Goal: Book appointment/travel/reservation

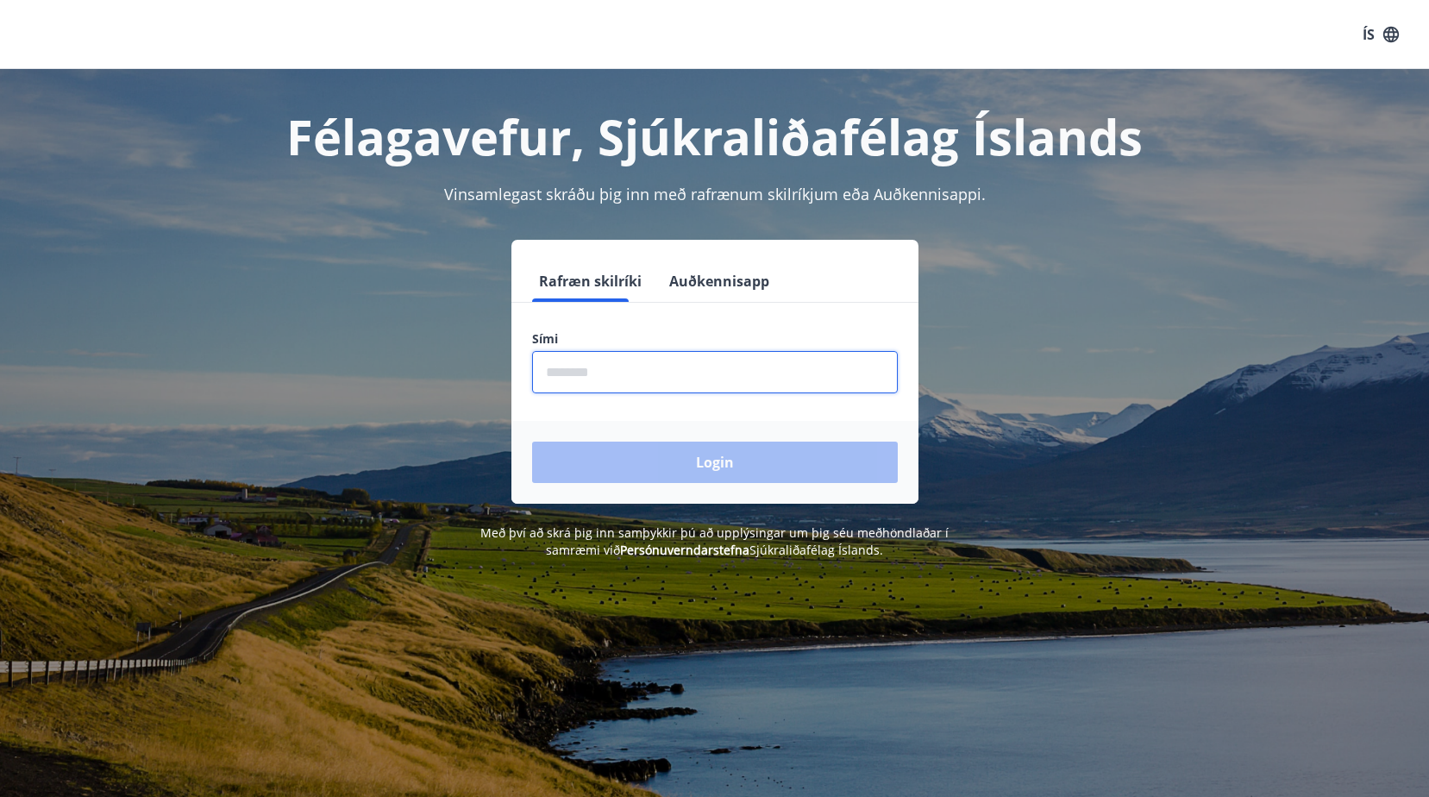
click at [569, 374] on input "phone" at bounding box center [715, 372] width 366 height 42
type input "********"
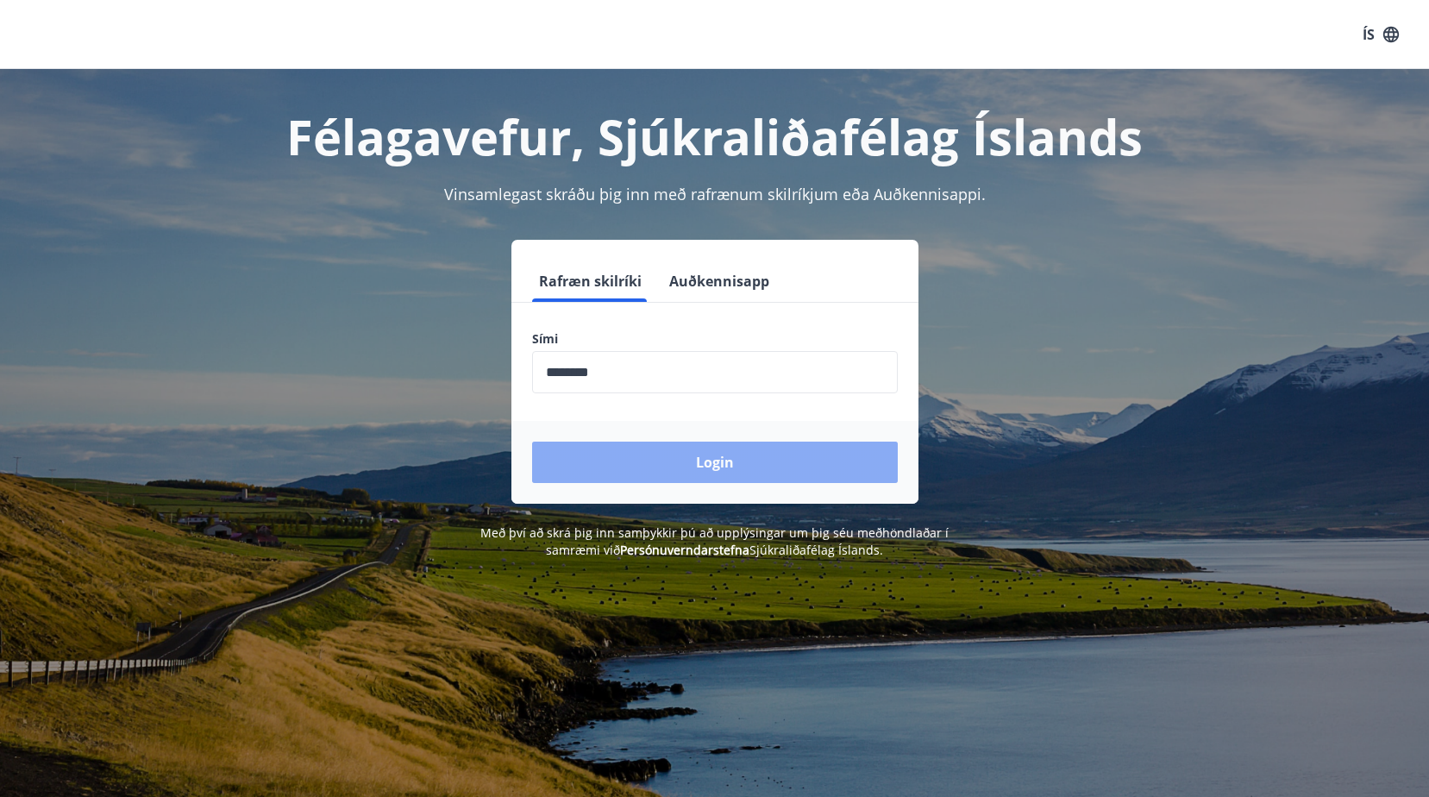
click at [715, 463] on button "Login" at bounding box center [715, 461] width 366 height 41
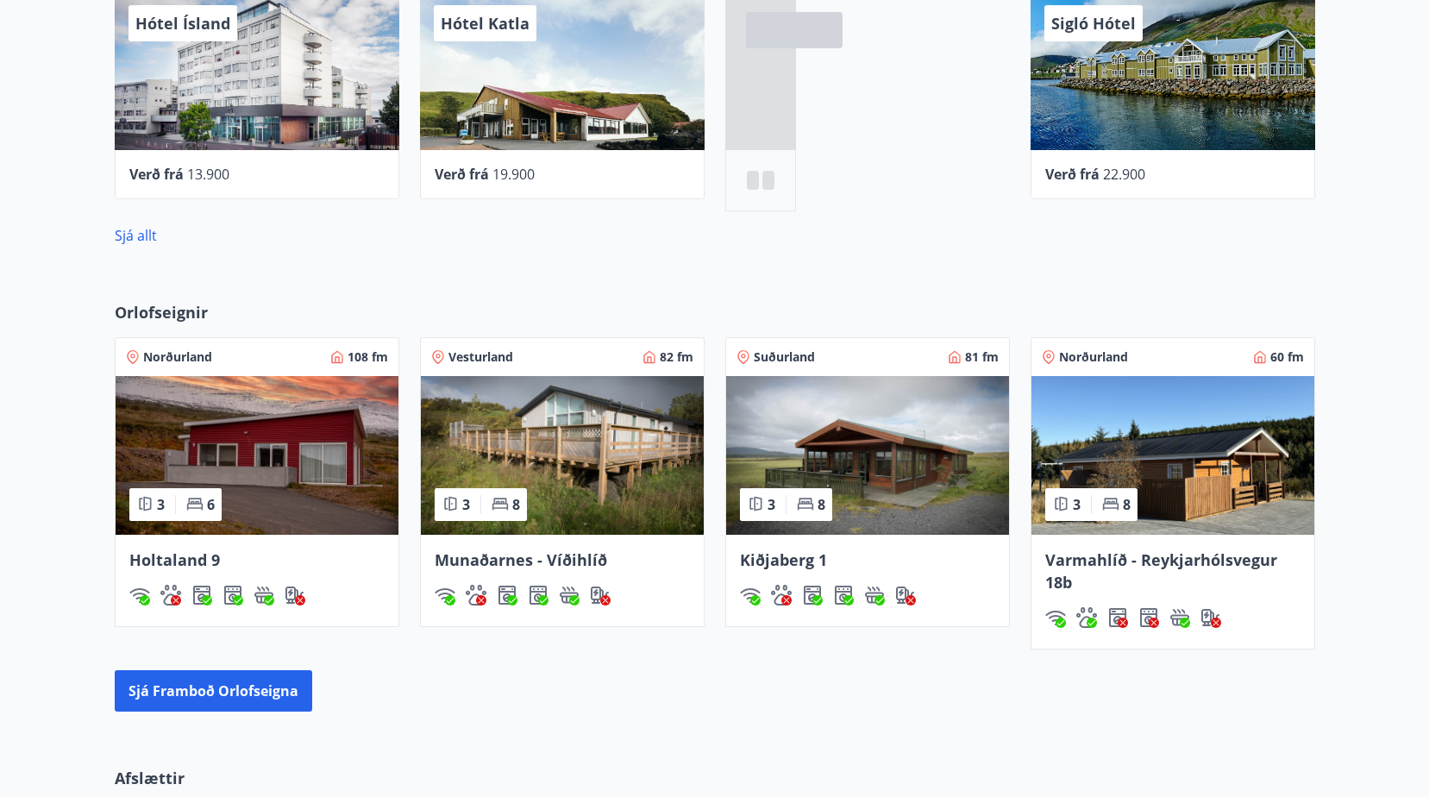
scroll to position [905, 0]
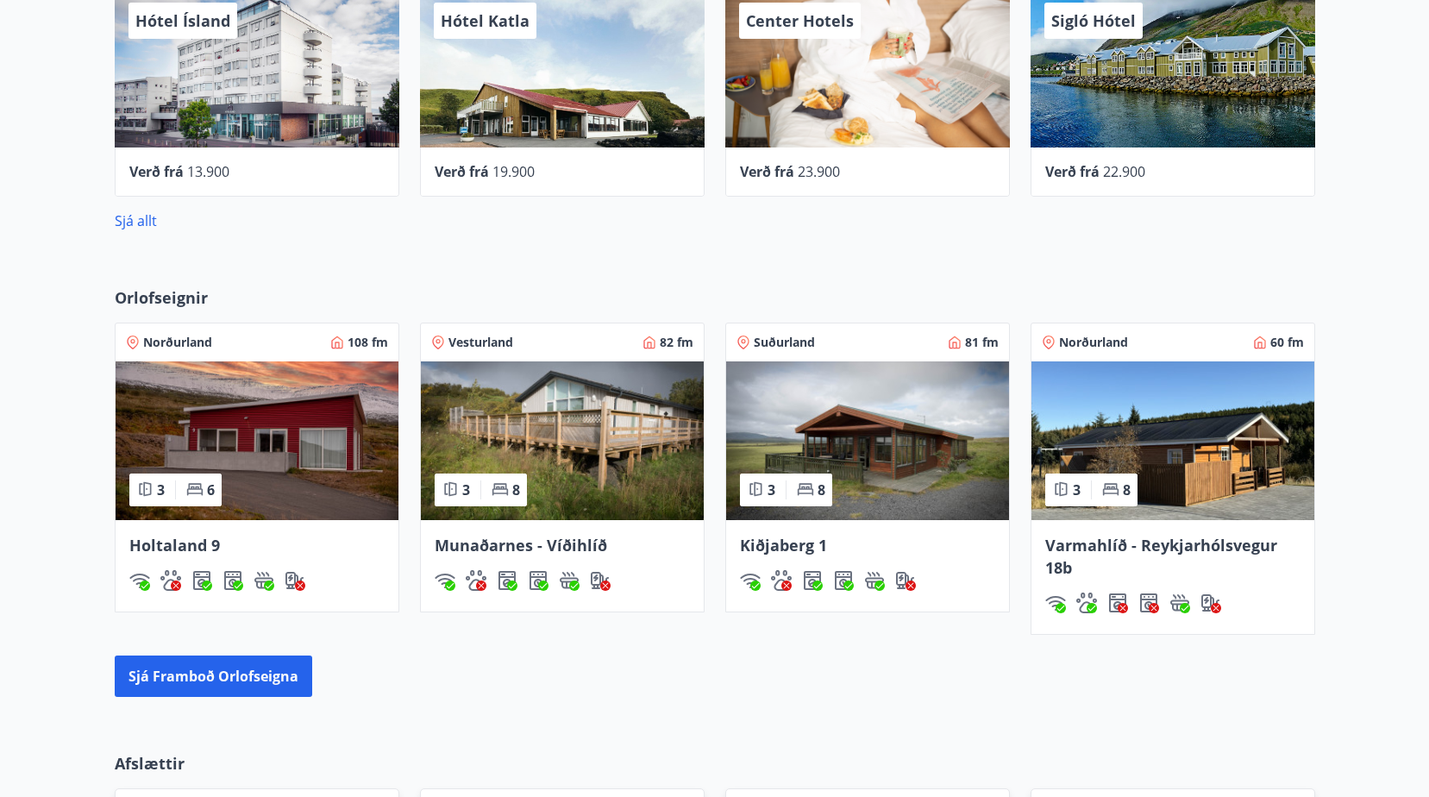
click at [1098, 343] on span "Norðurland" at bounding box center [1093, 342] width 69 height 17
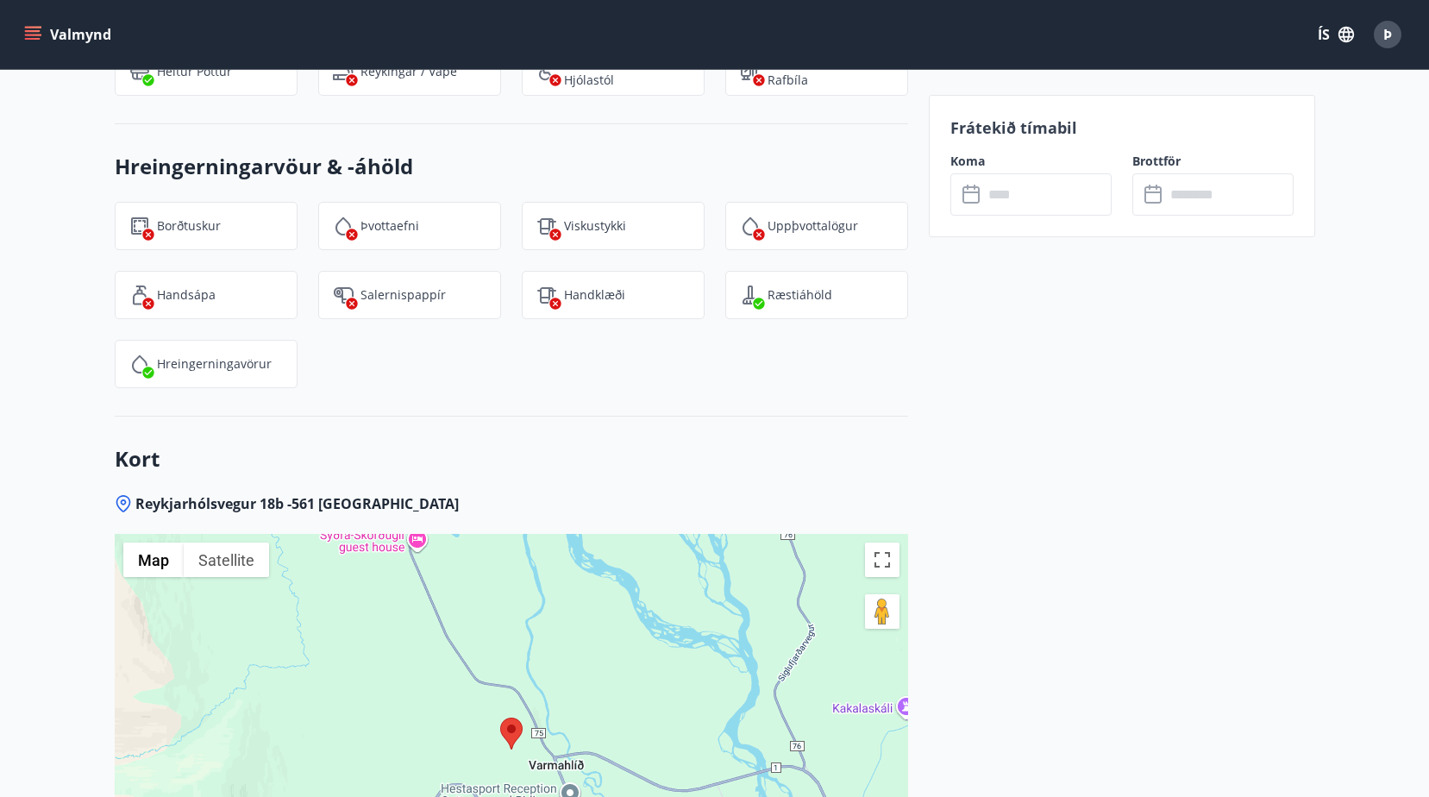
scroll to position [2492, 0]
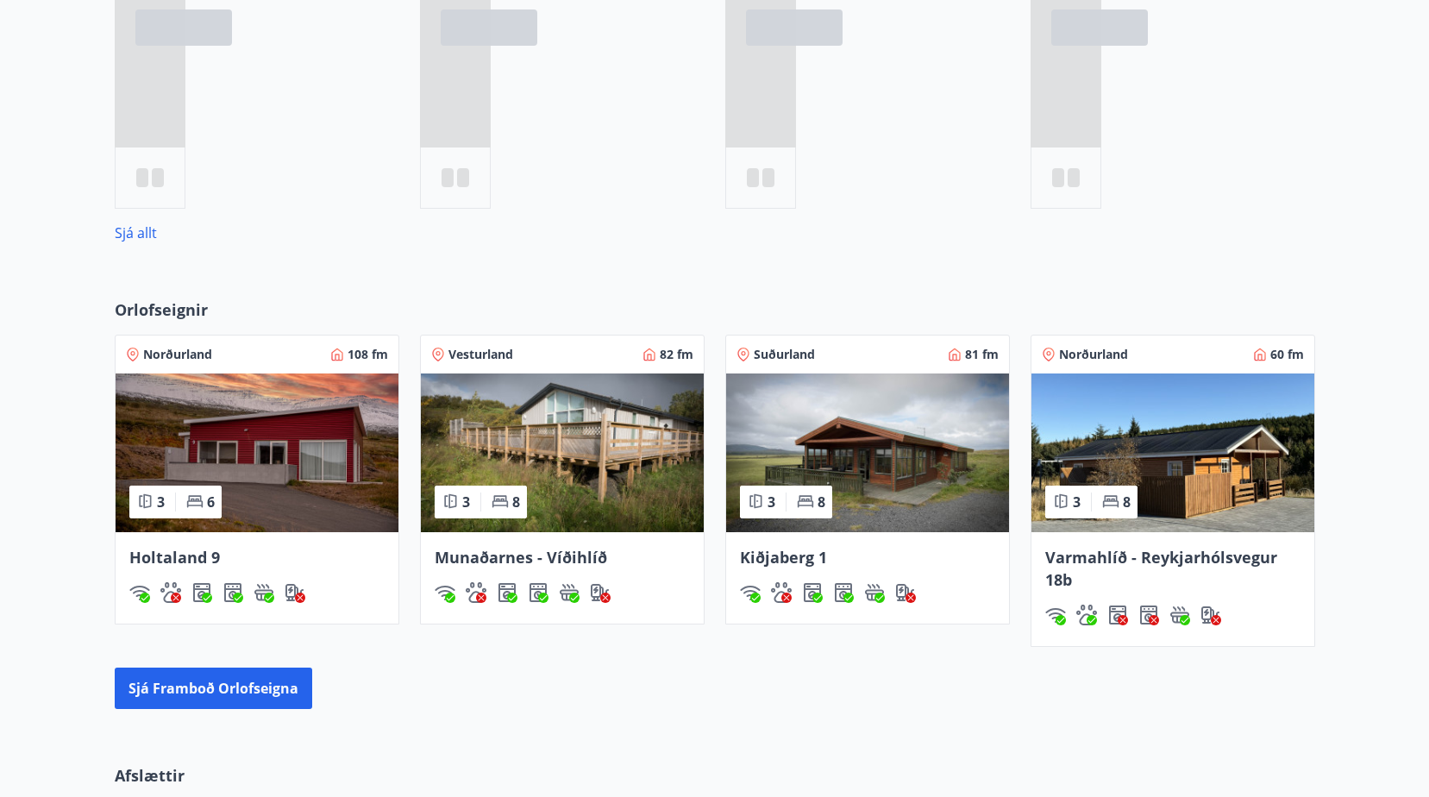
scroll to position [985, 0]
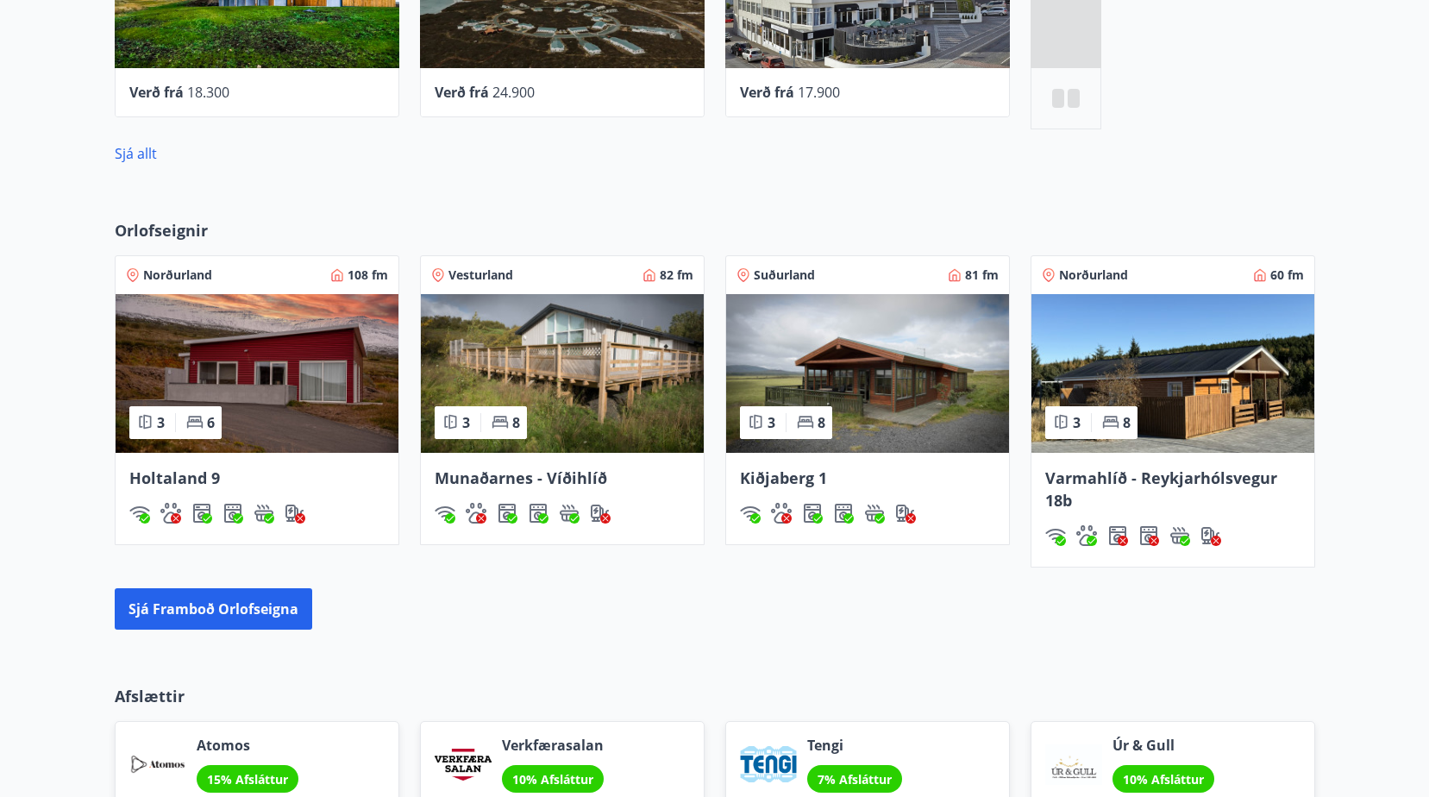
click at [302, 373] on img at bounding box center [257, 373] width 283 height 159
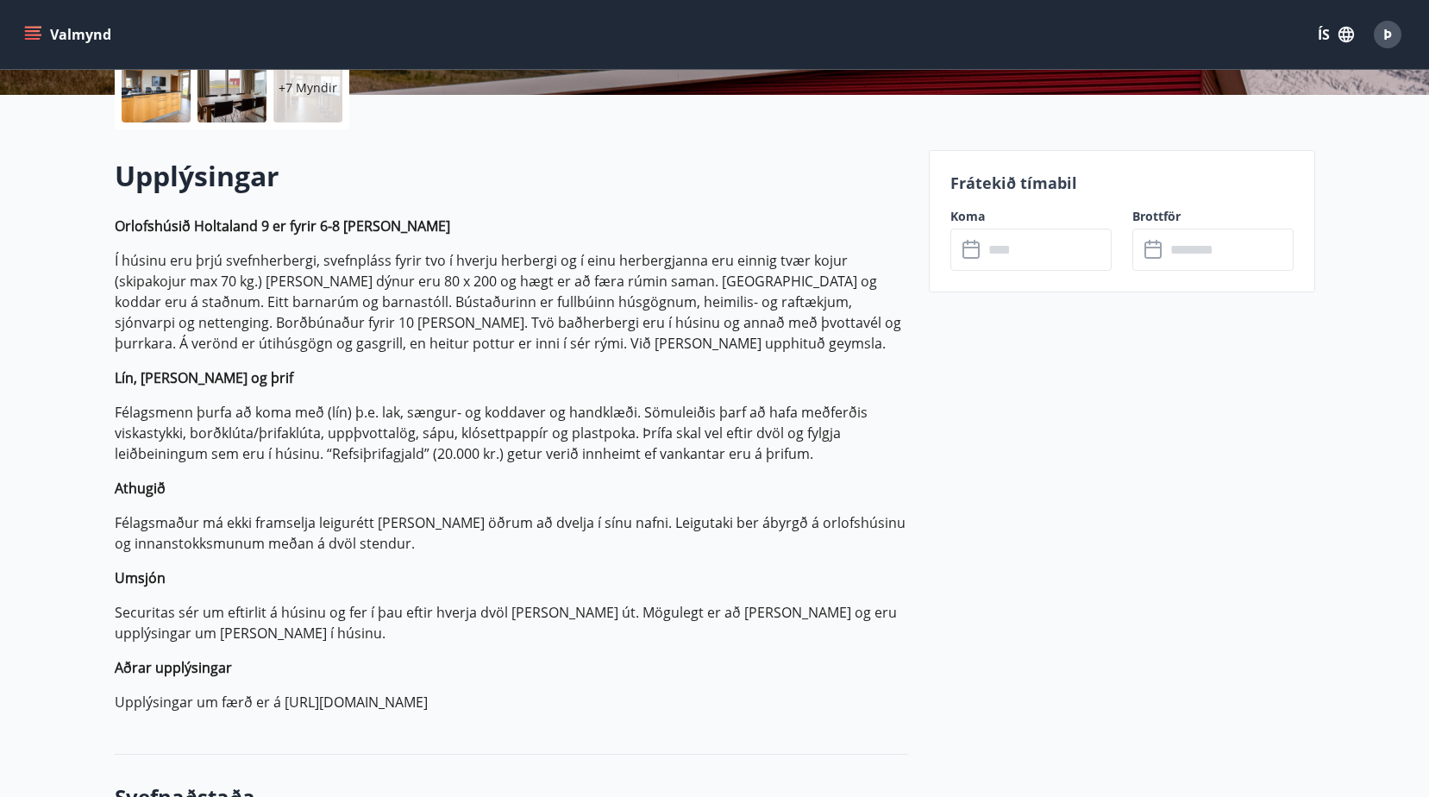
scroll to position [418, 0]
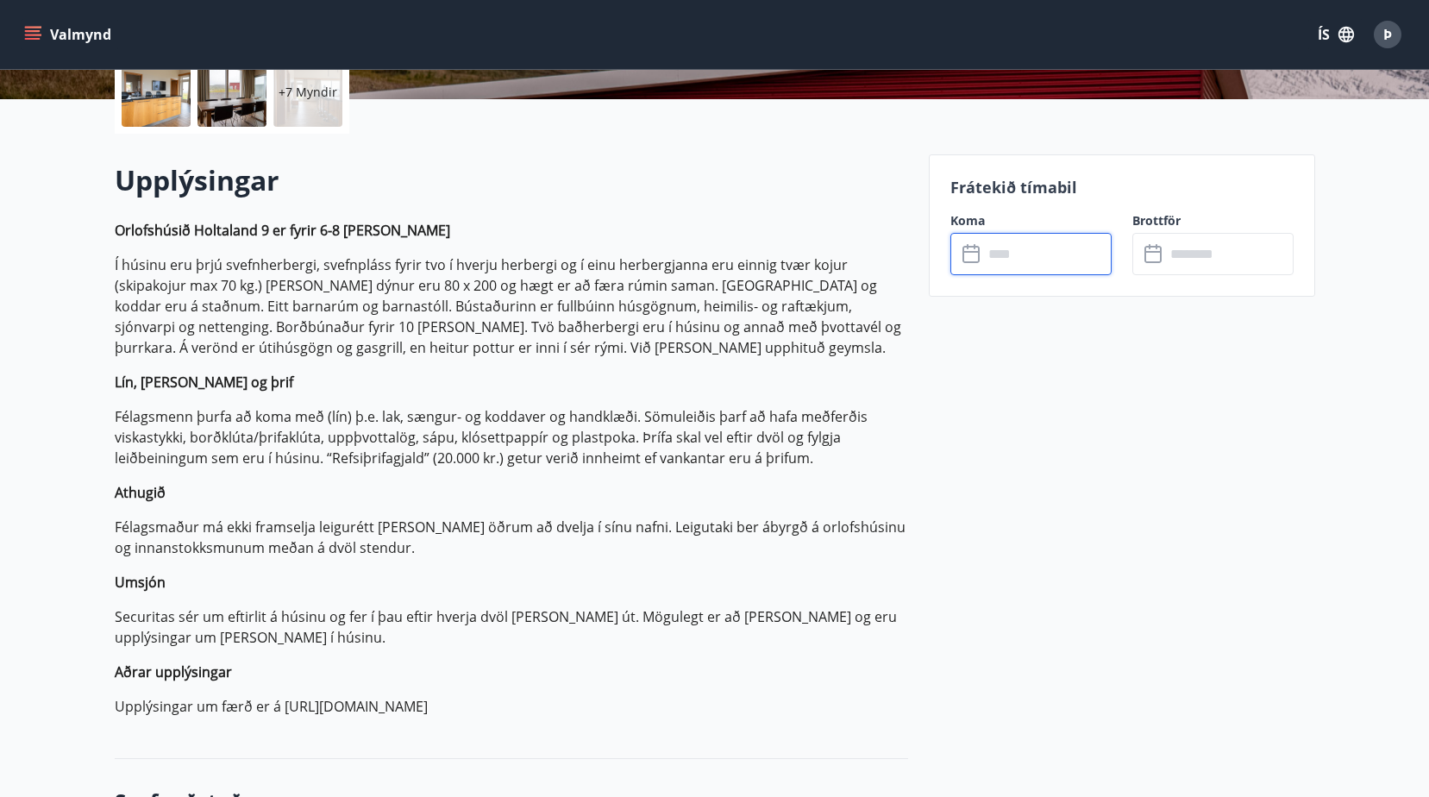
click at [985, 257] on input "text" at bounding box center [1047, 254] width 128 height 42
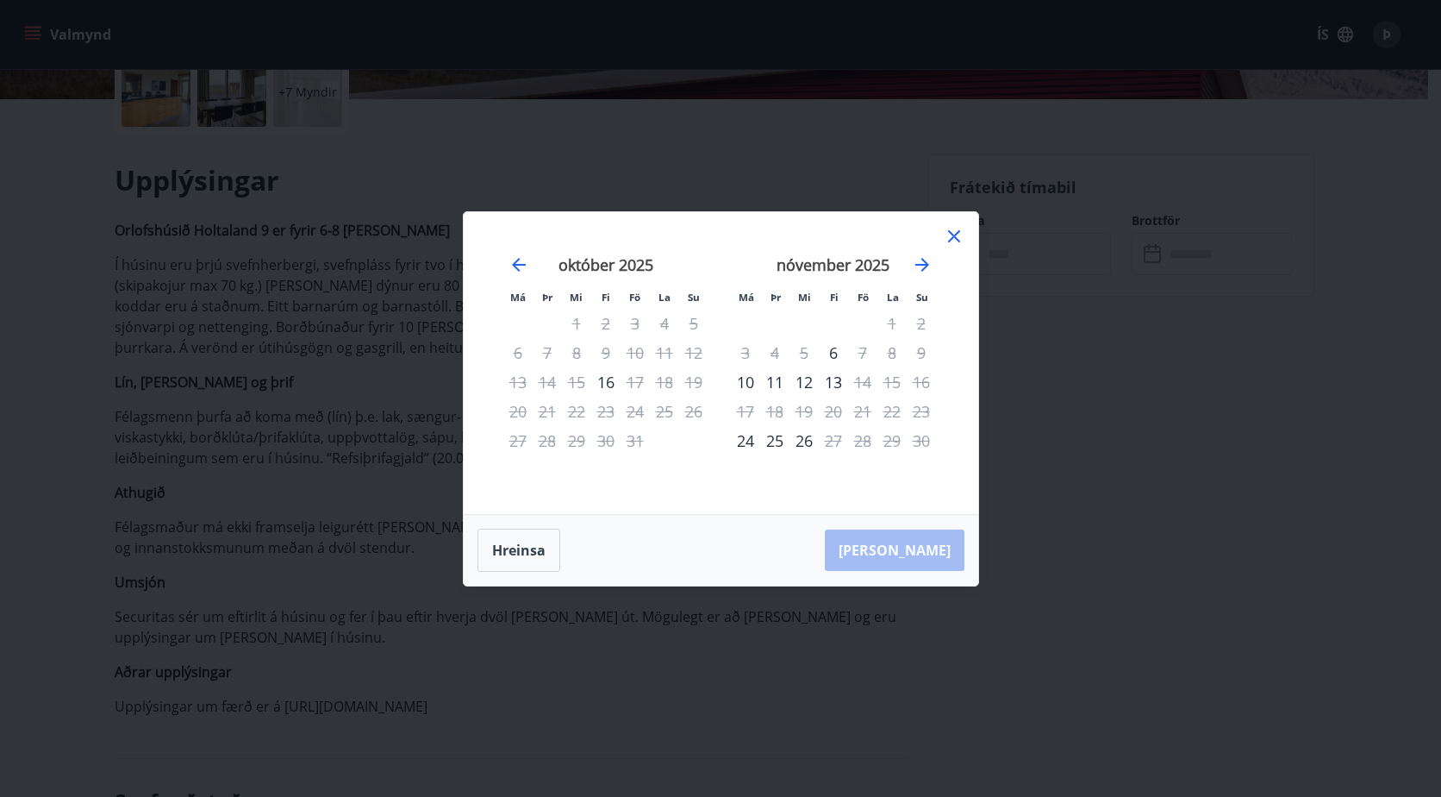
click at [747, 354] on div "3" at bounding box center [745, 352] width 29 height 29
click at [952, 238] on icon at bounding box center [954, 236] width 12 height 12
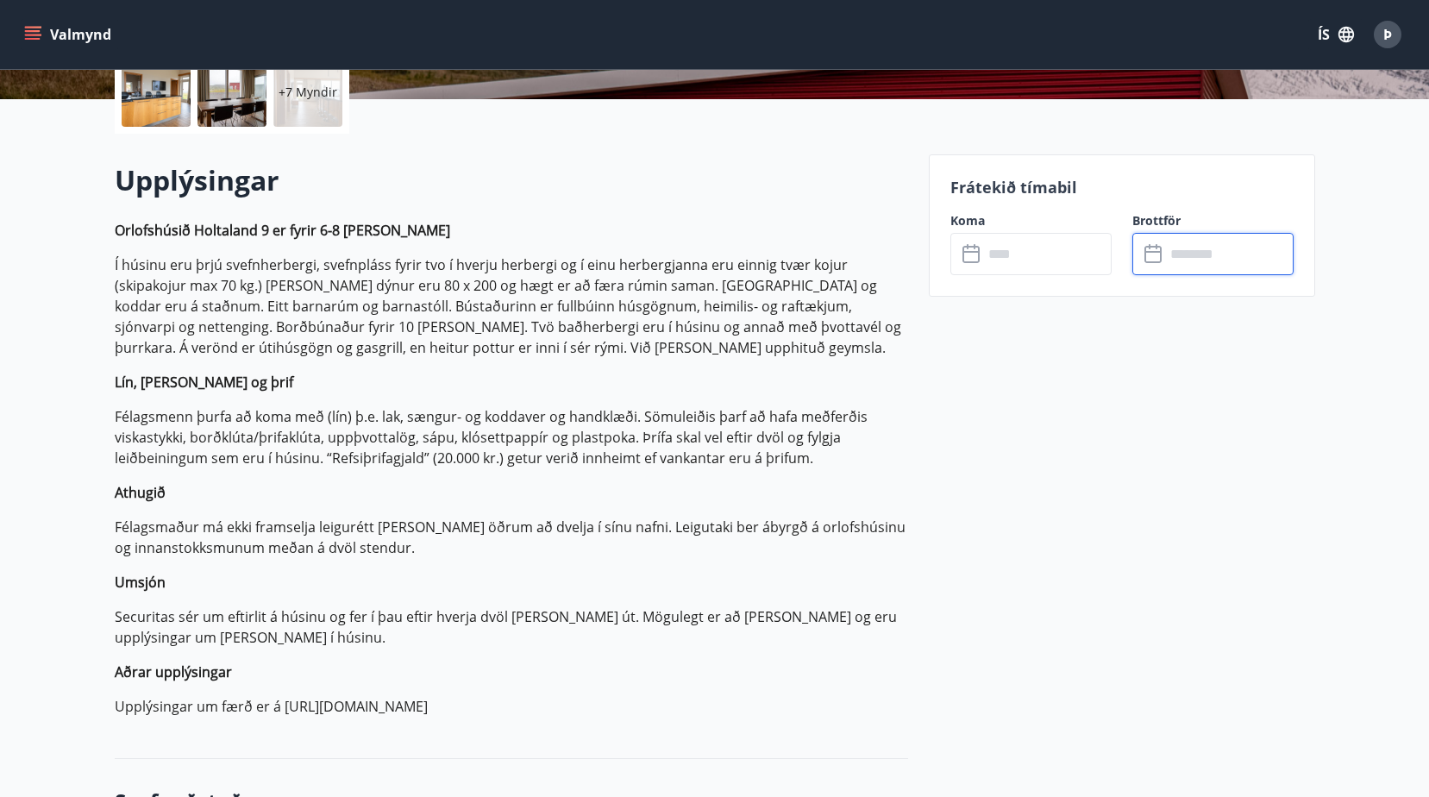
click at [1174, 264] on input "text" at bounding box center [1229, 254] width 128 height 42
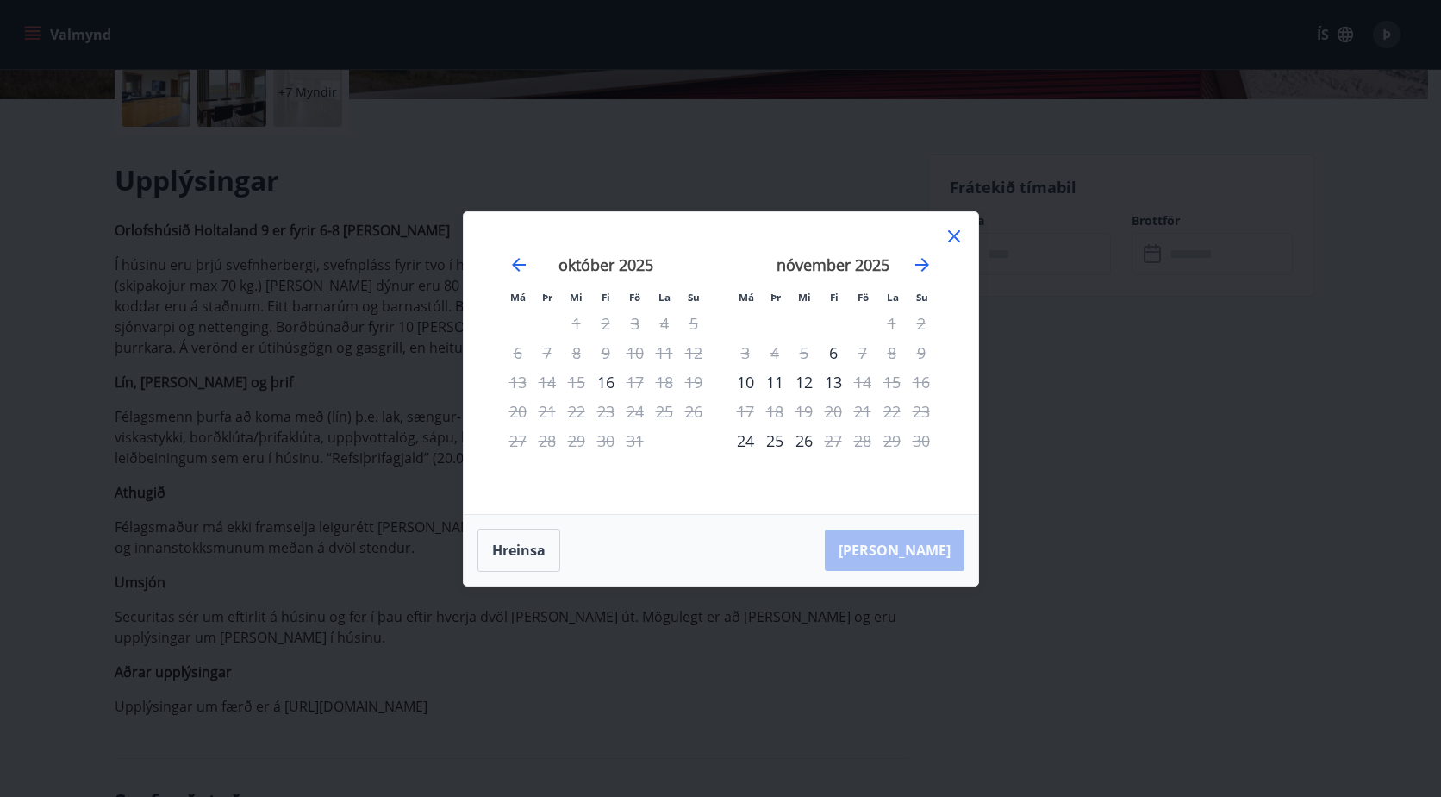
click at [947, 235] on icon at bounding box center [954, 236] width 21 height 21
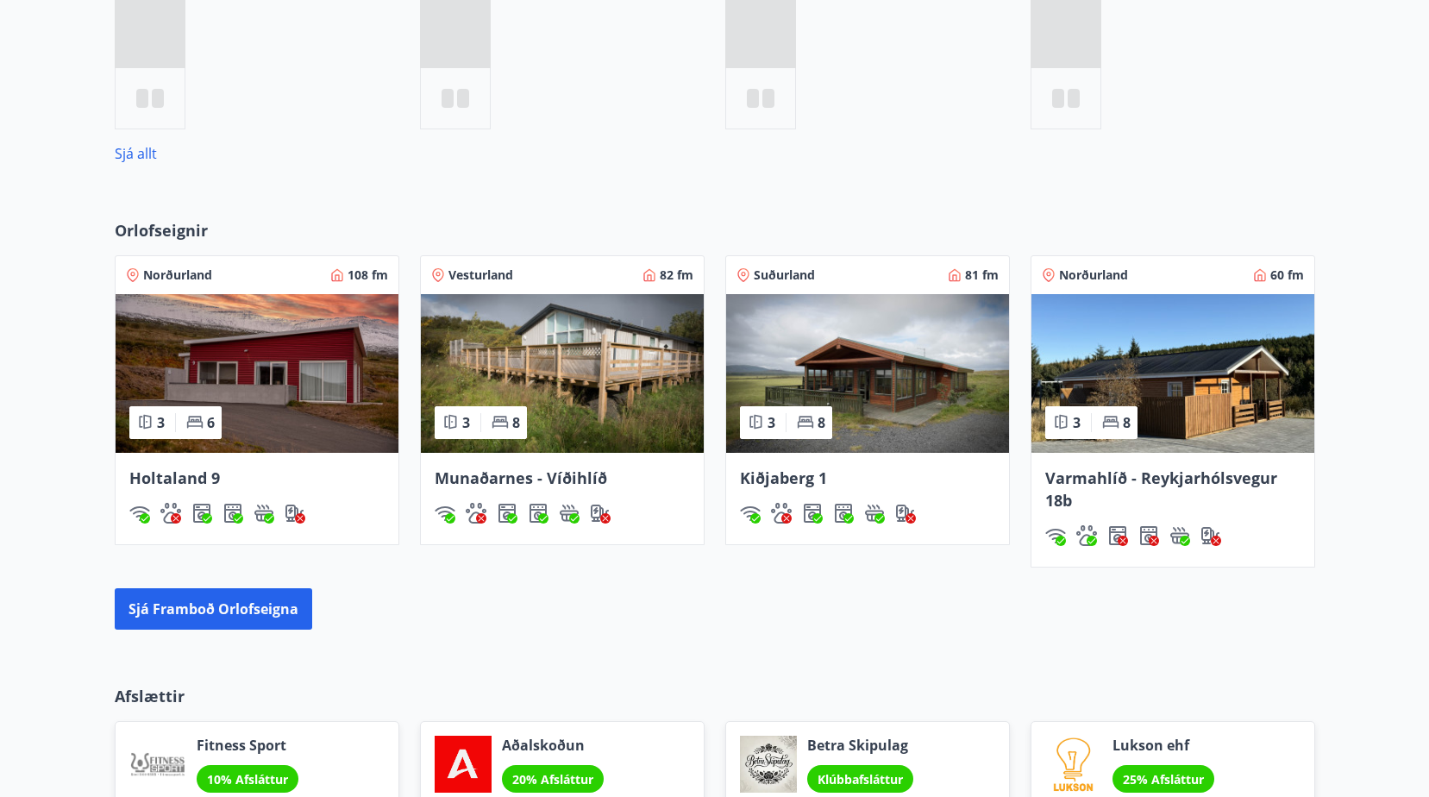
scroll to position [1064, 0]
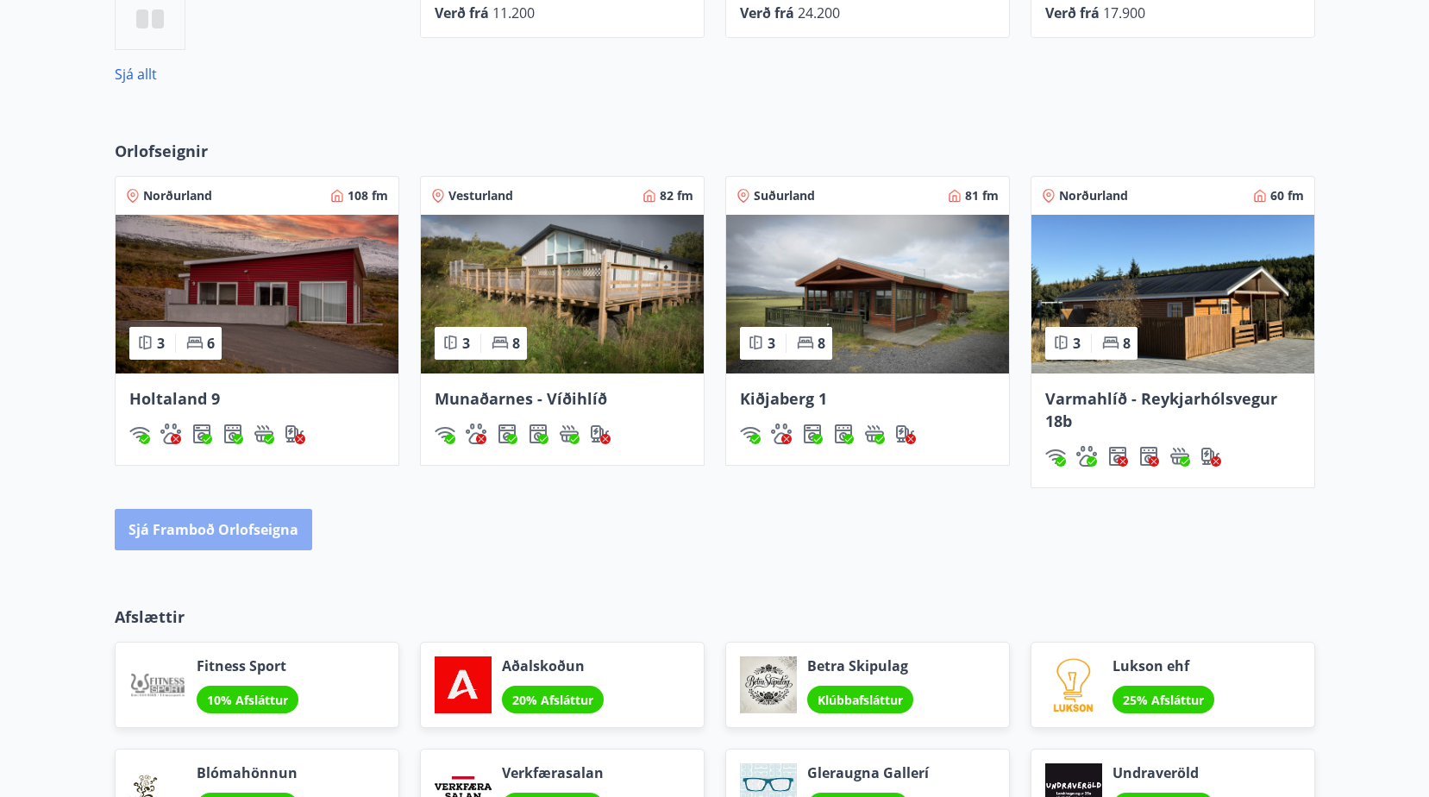
click at [225, 520] on button "Sjá framboð orlofseigna" at bounding box center [213, 529] width 197 height 41
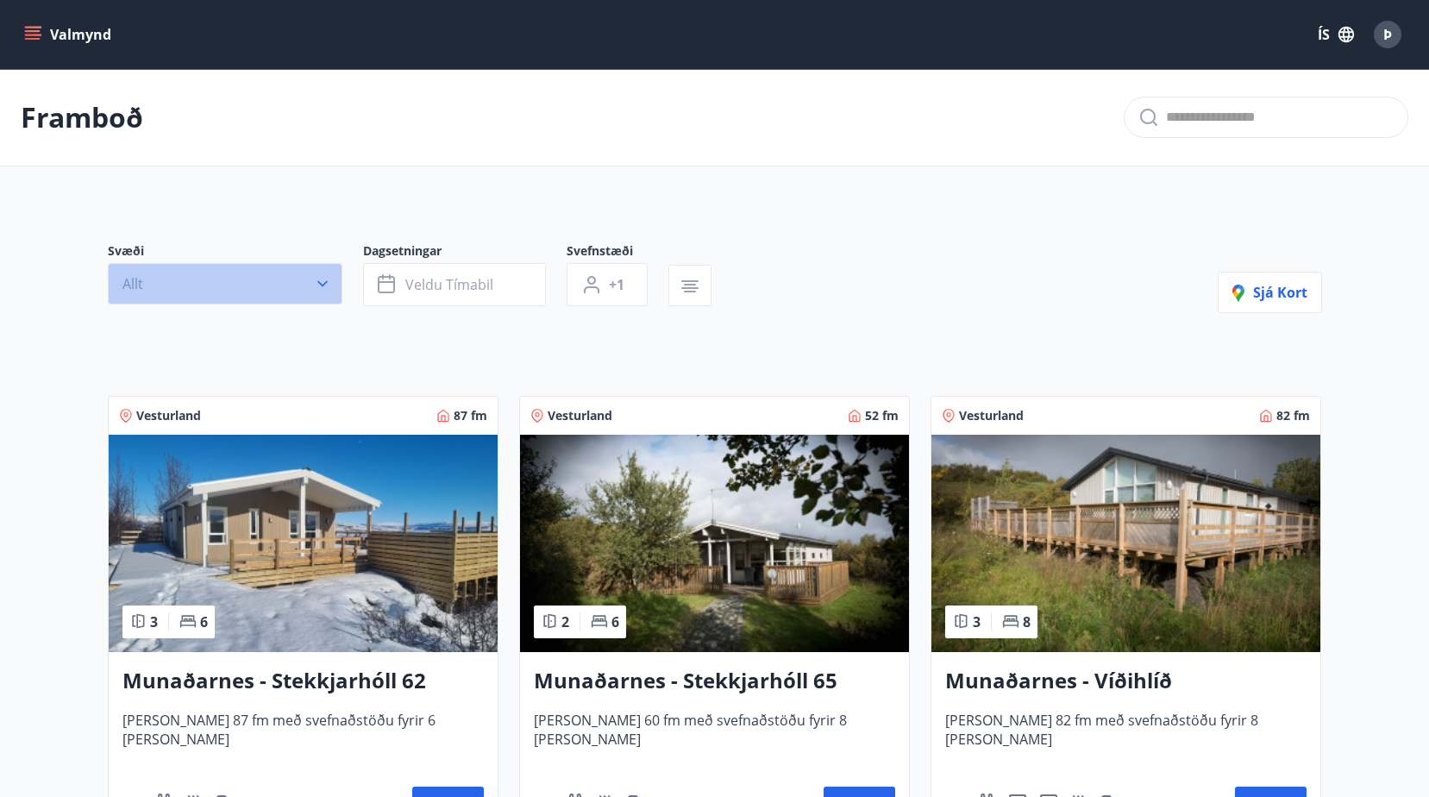
click at [322, 283] on icon "button" at bounding box center [322, 283] width 17 height 17
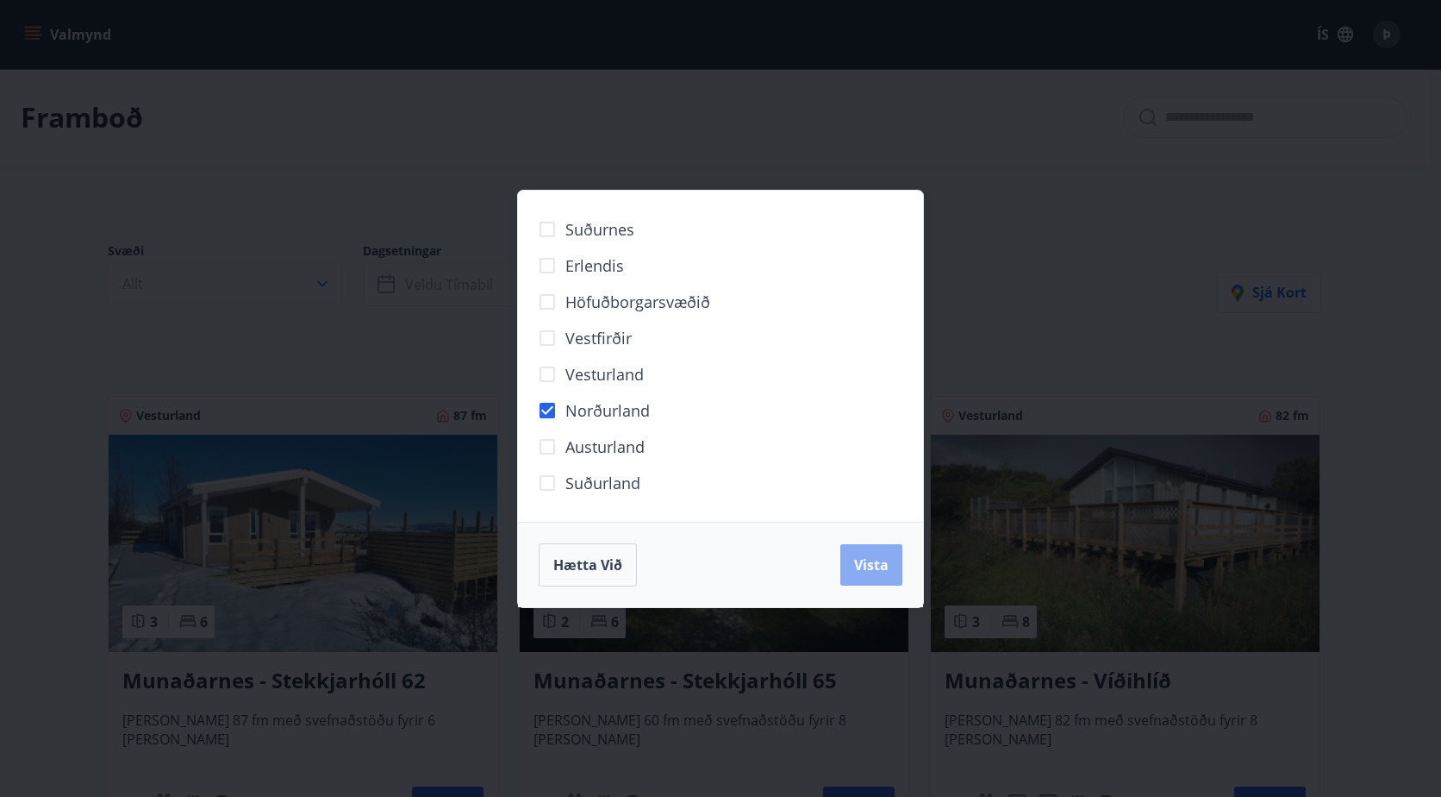
click at [872, 563] on span "Vista" at bounding box center [871, 564] width 34 height 19
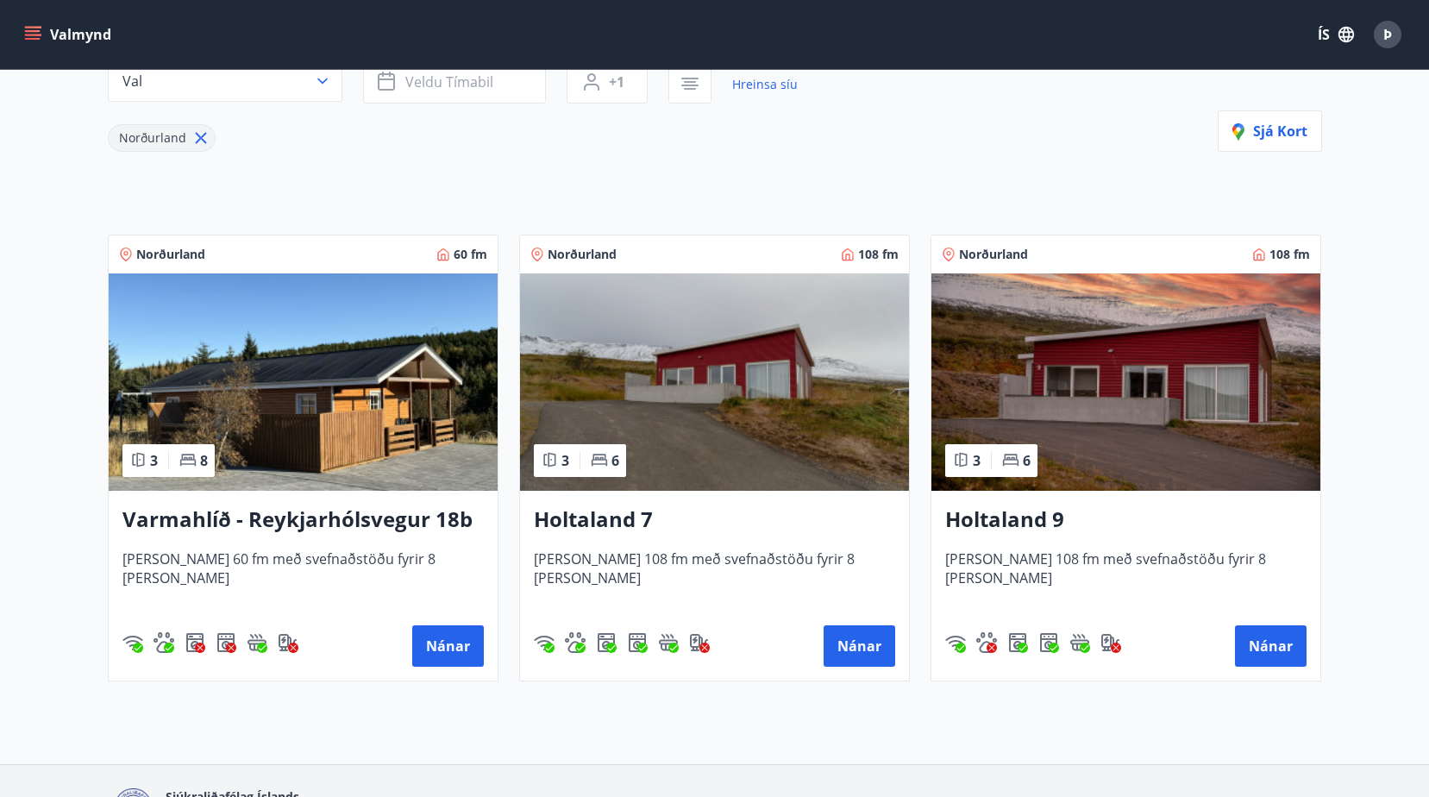
scroll to position [204, 0]
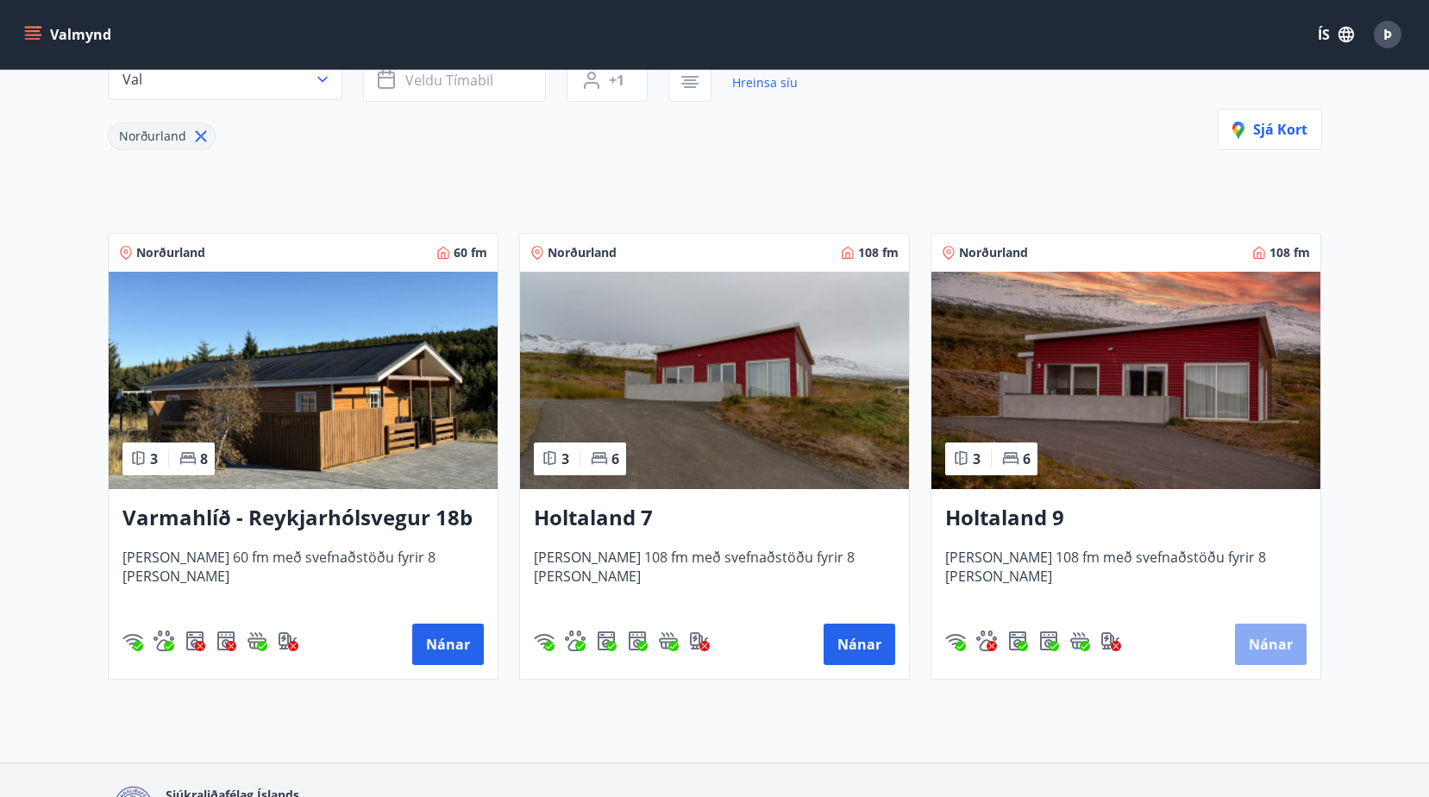
click at [1276, 647] on button "Nánar" at bounding box center [1271, 643] width 72 height 41
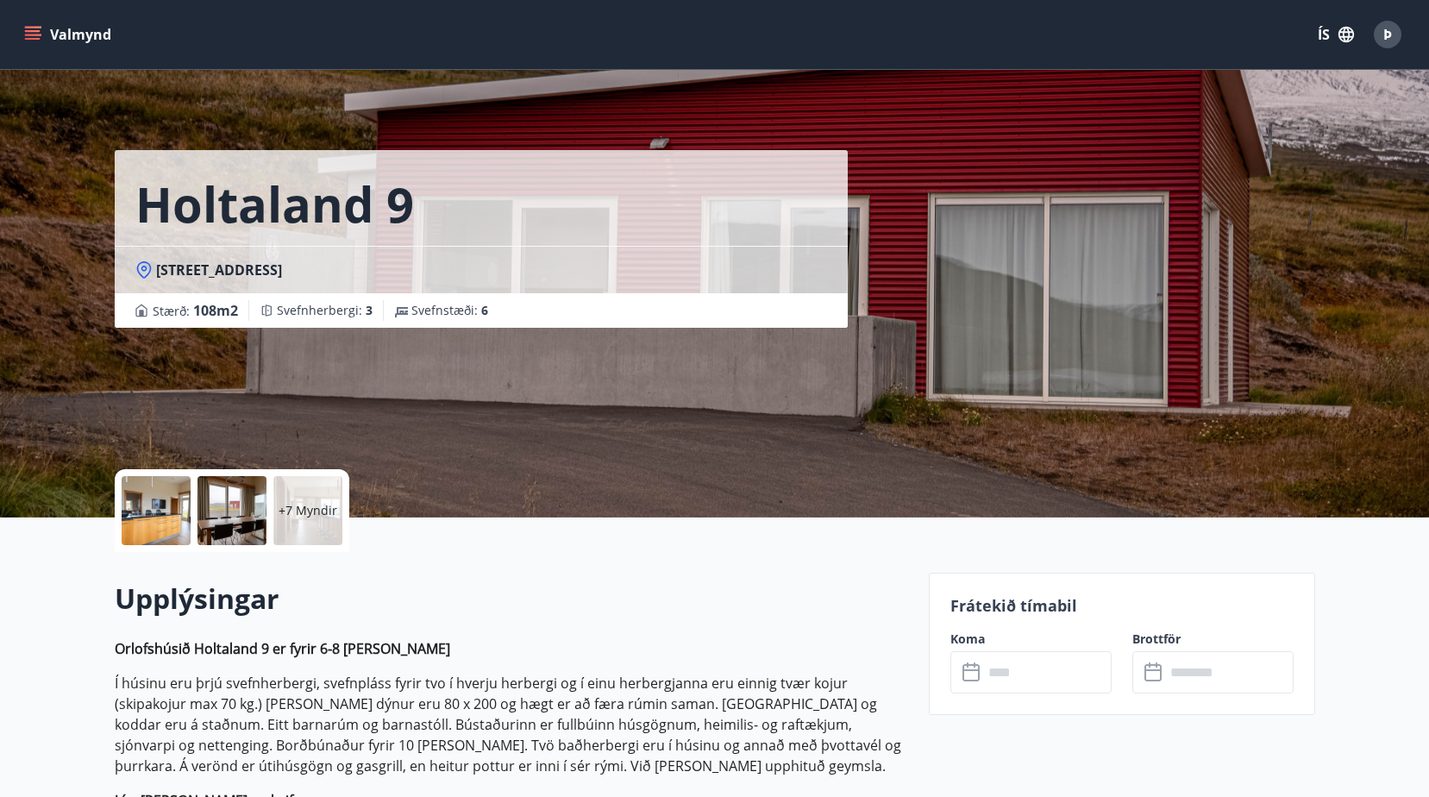
click at [977, 678] on icon at bounding box center [972, 672] width 21 height 21
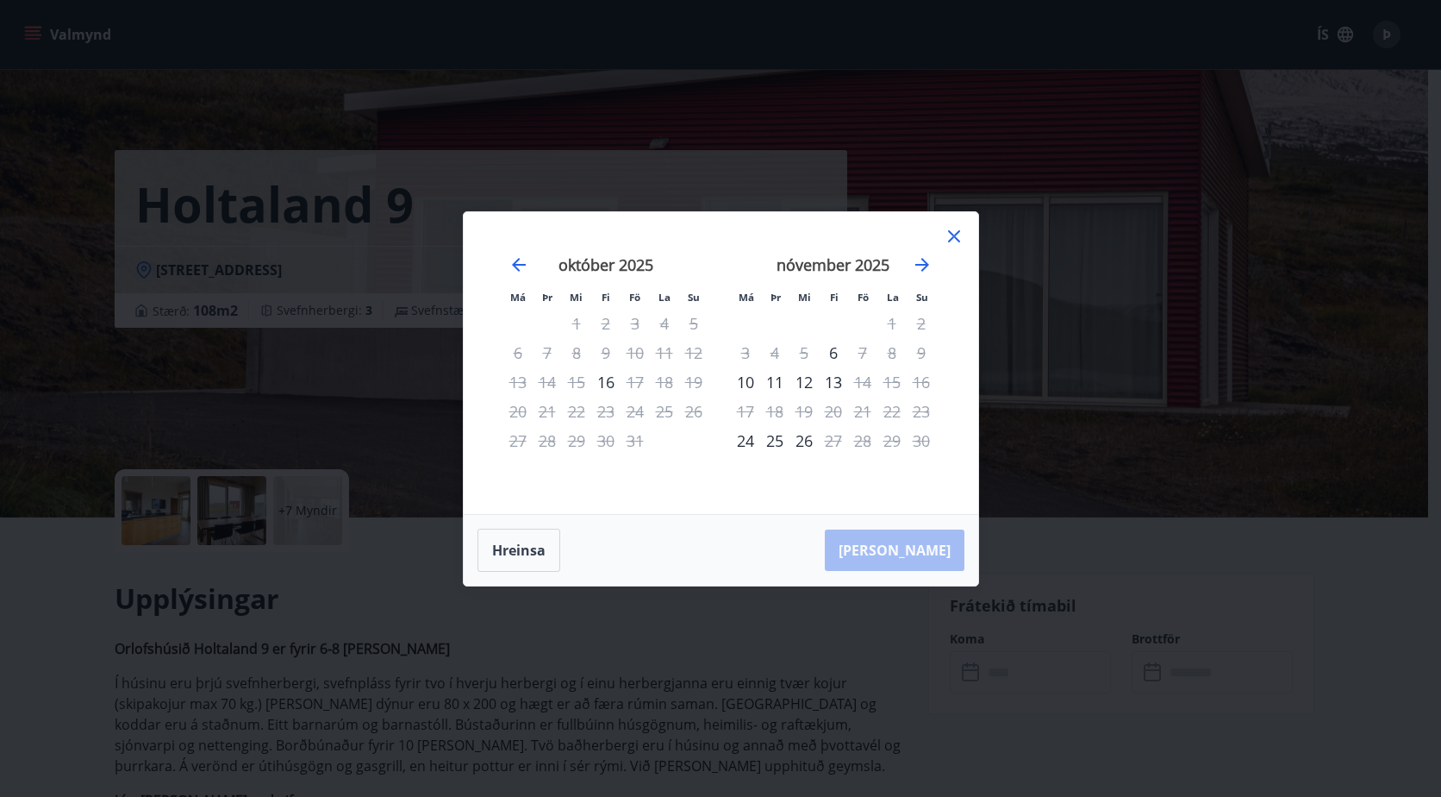
click at [951, 229] on icon at bounding box center [954, 236] width 21 height 21
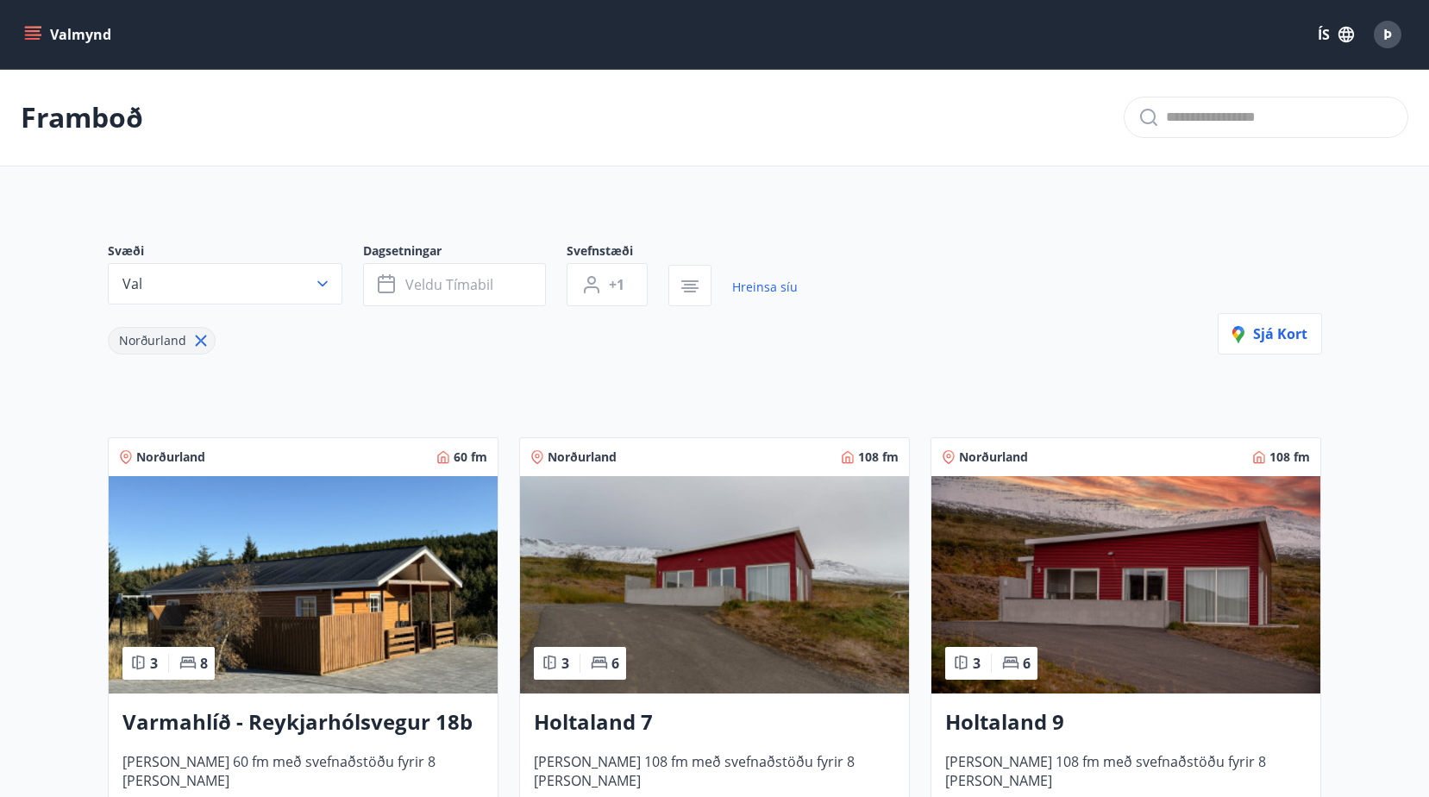
click at [738, 585] on img at bounding box center [714, 584] width 389 height 217
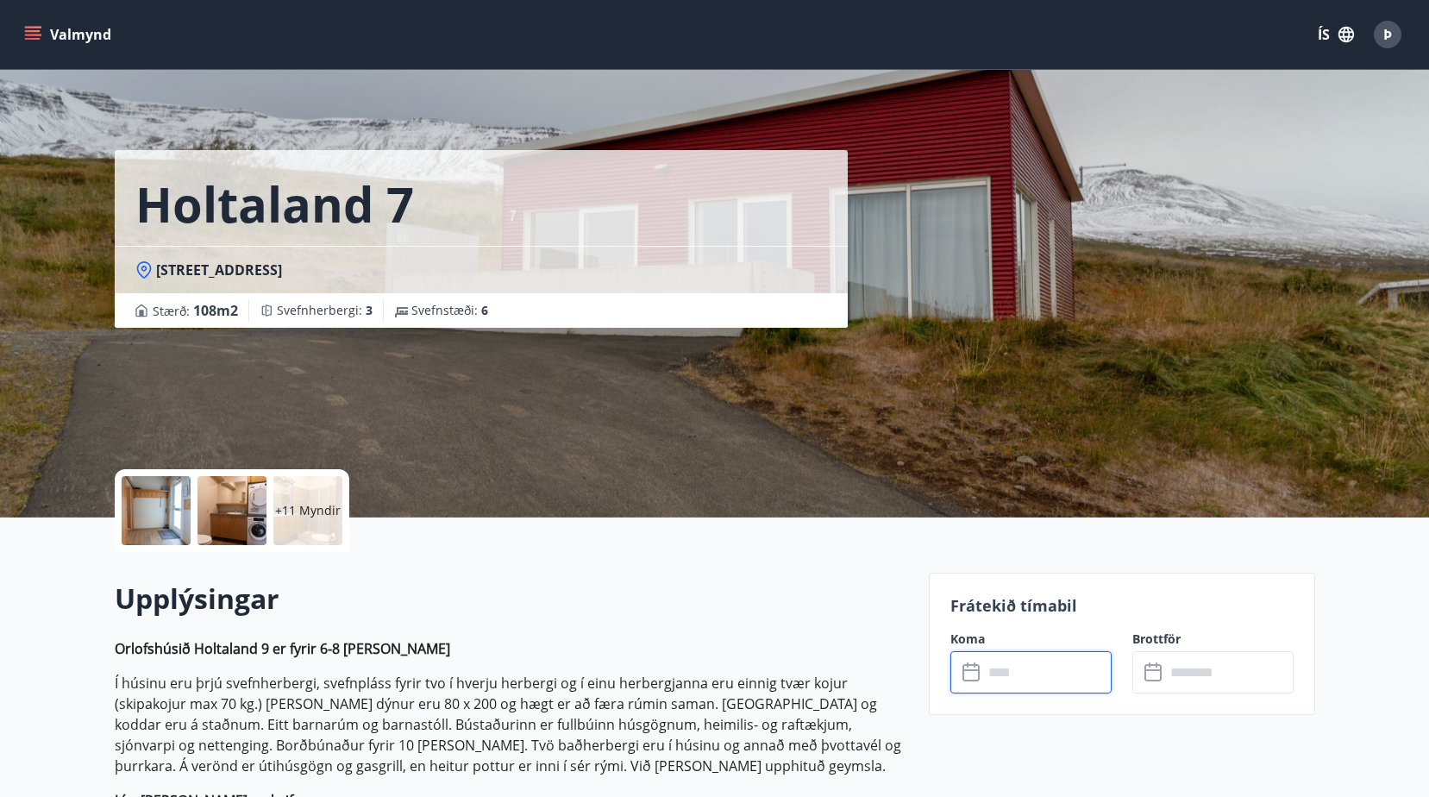
click at [1003, 675] on input "text" at bounding box center [1047, 672] width 128 height 42
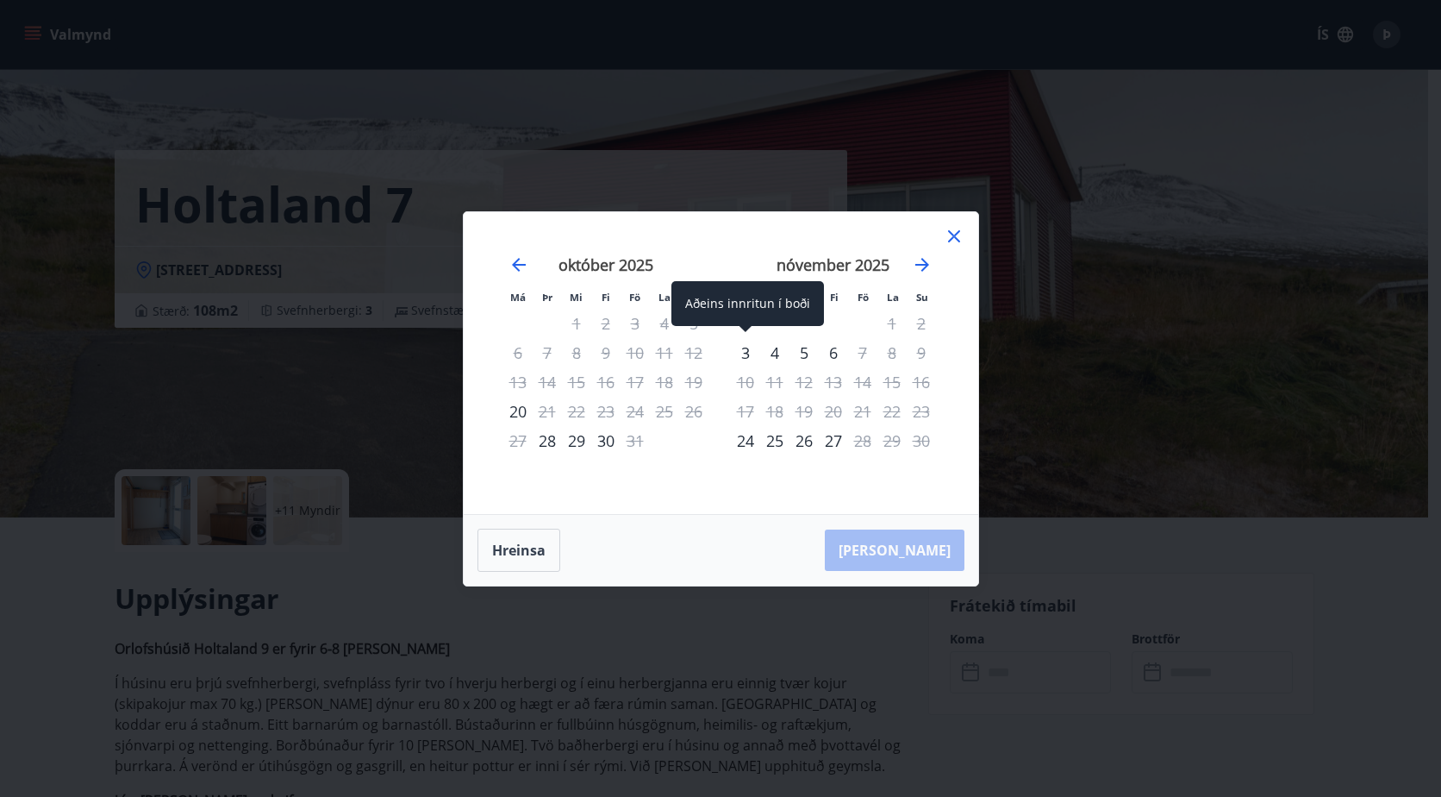
click at [745, 353] on div "3" at bounding box center [745, 352] width 29 height 29
click at [522, 547] on button "Hreinsa" at bounding box center [519, 549] width 83 height 43
click at [744, 351] on div "3" at bounding box center [745, 352] width 29 height 29
click at [953, 238] on icon at bounding box center [954, 236] width 12 height 12
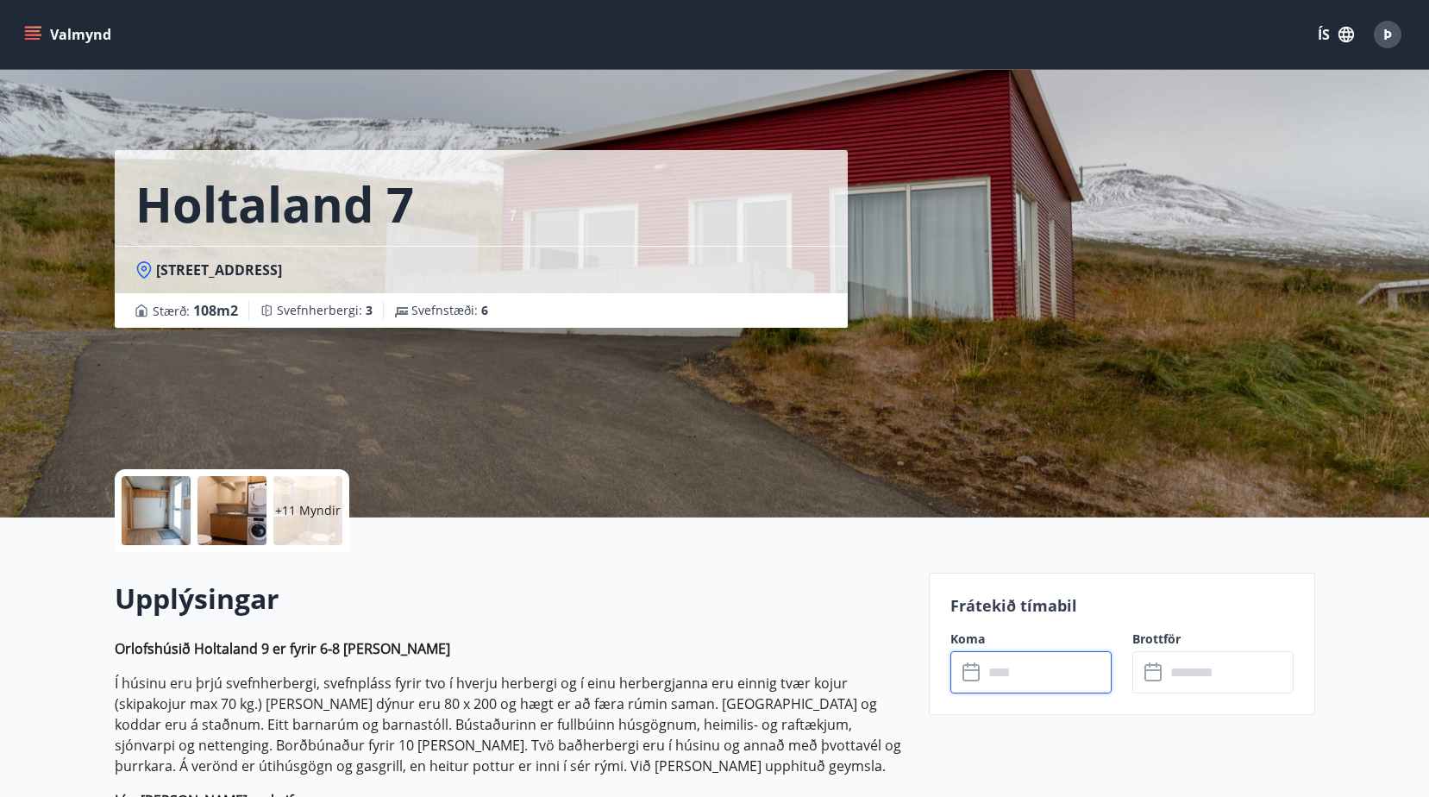
click at [992, 686] on input "text" at bounding box center [1047, 672] width 128 height 42
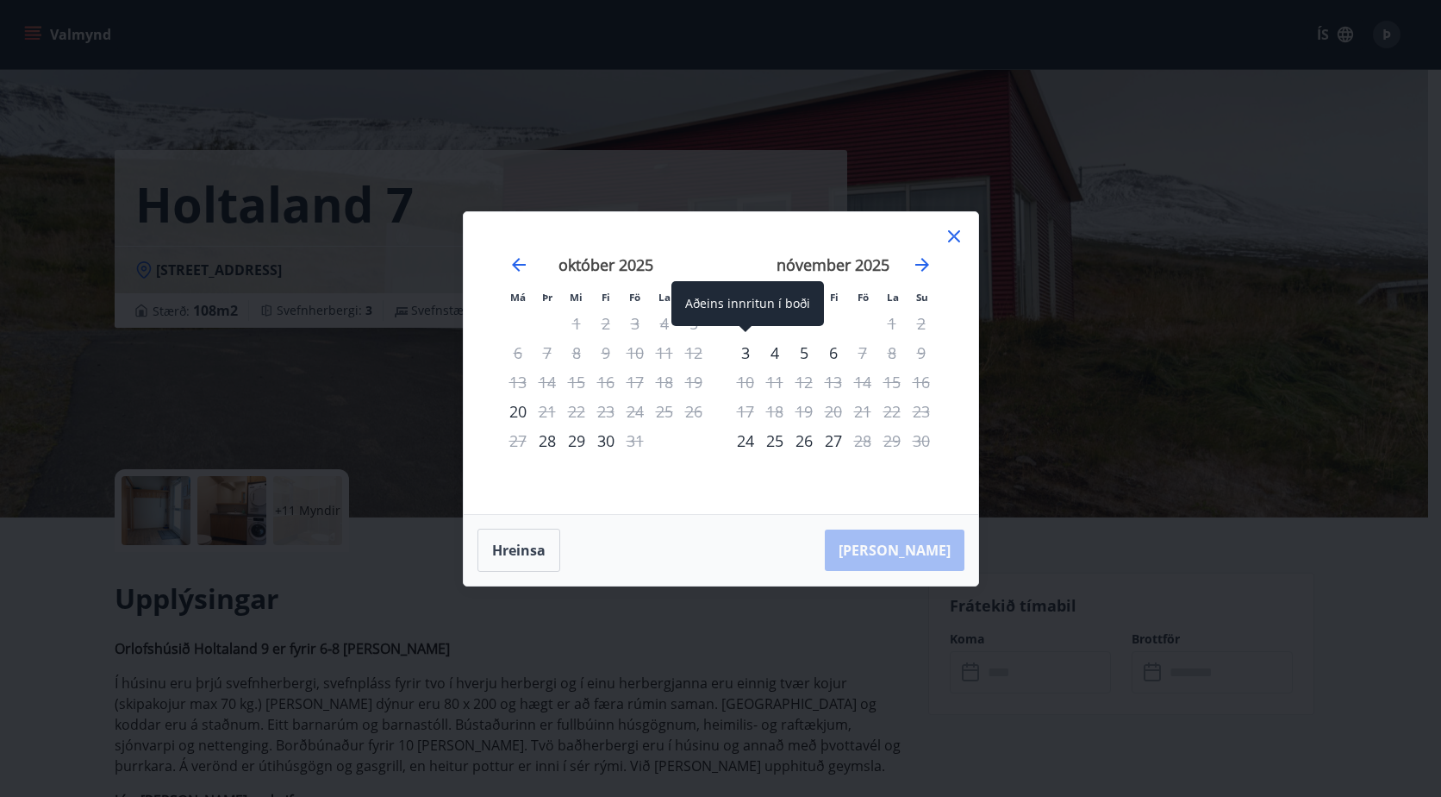
click at [746, 350] on div "3" at bounding box center [745, 352] width 29 height 29
click at [773, 350] on div "4" at bounding box center [774, 352] width 29 height 29
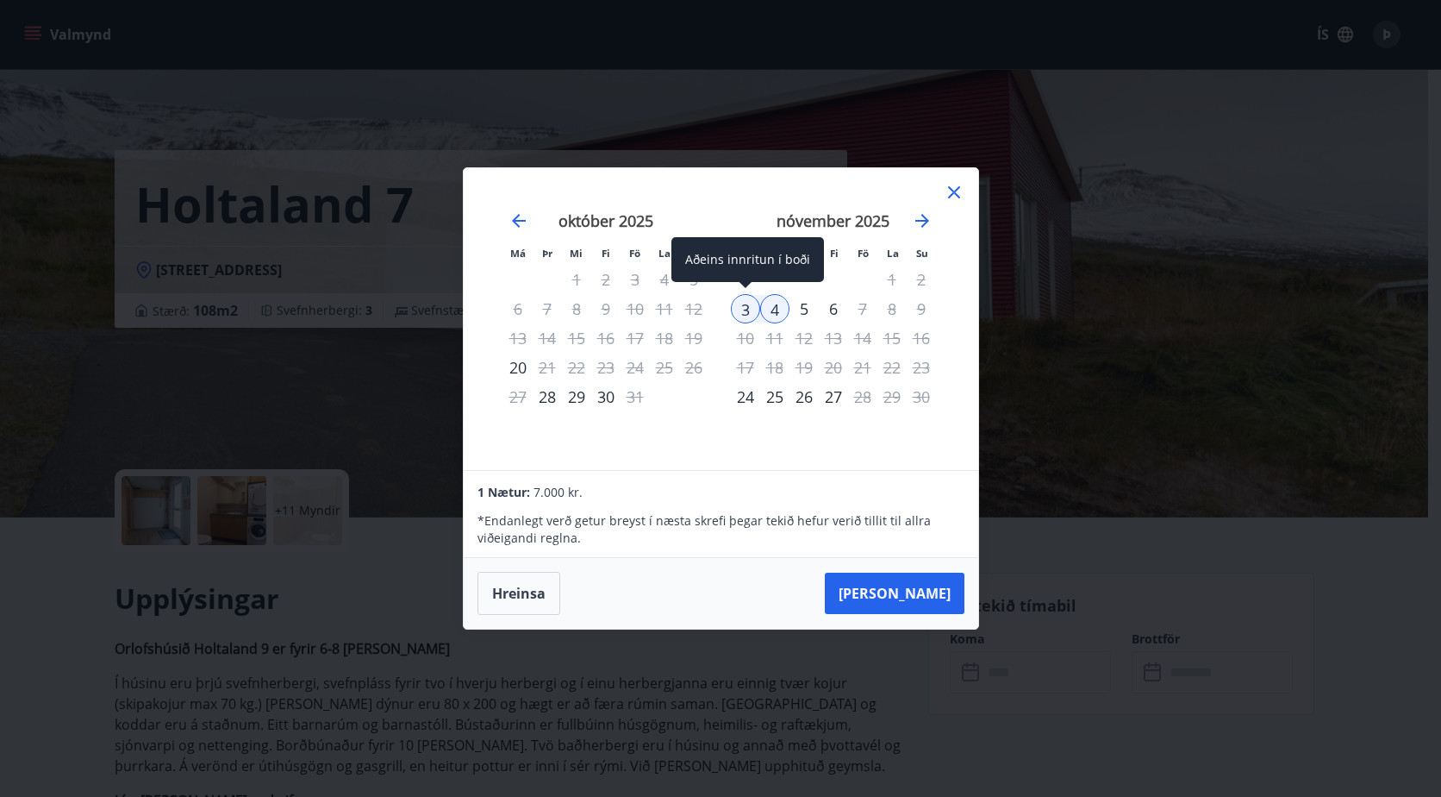
click at [747, 305] on div "3" at bounding box center [745, 308] width 29 height 29
click at [510, 591] on button "Hreinsa" at bounding box center [519, 593] width 83 height 43
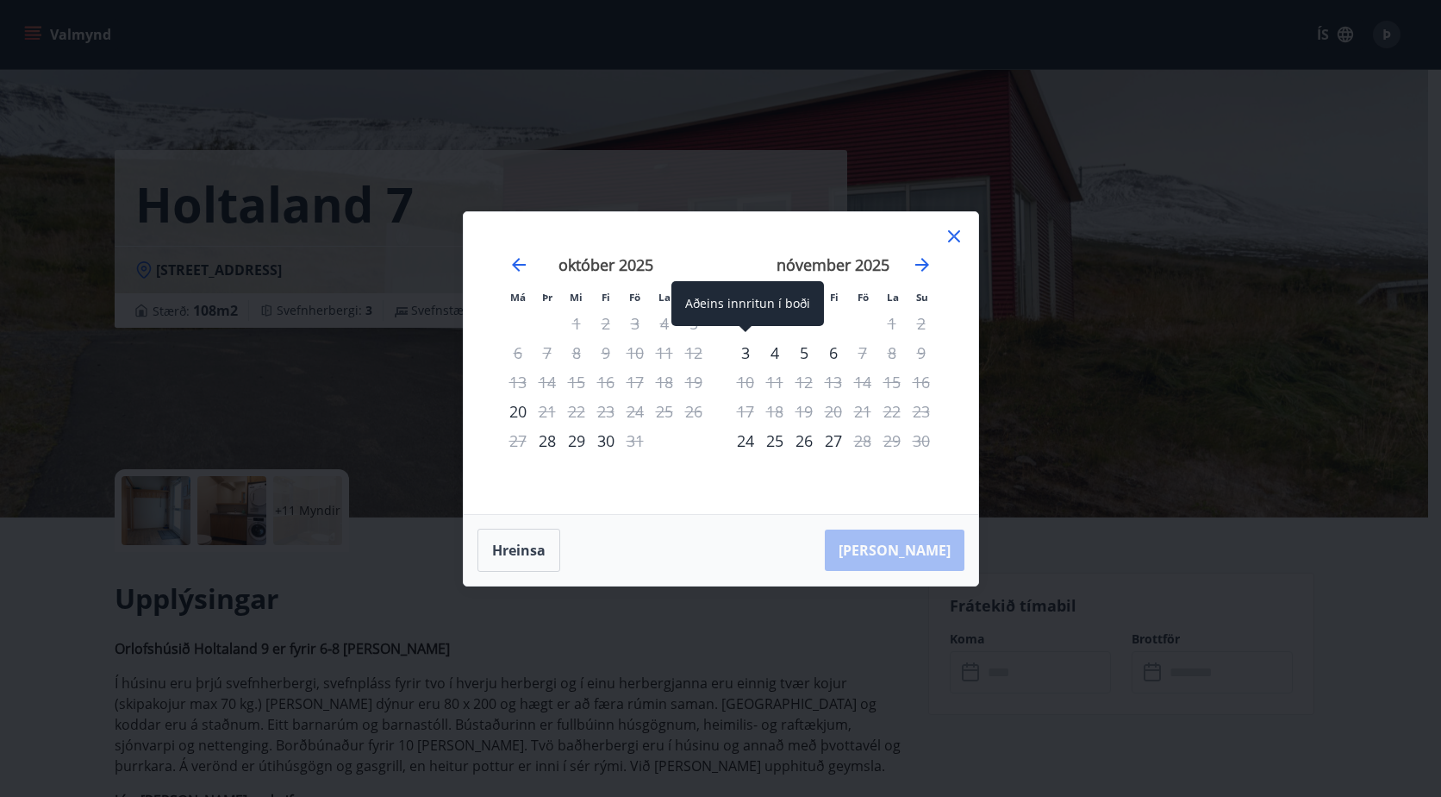
click at [746, 351] on div "3" at bounding box center [745, 352] width 29 height 29
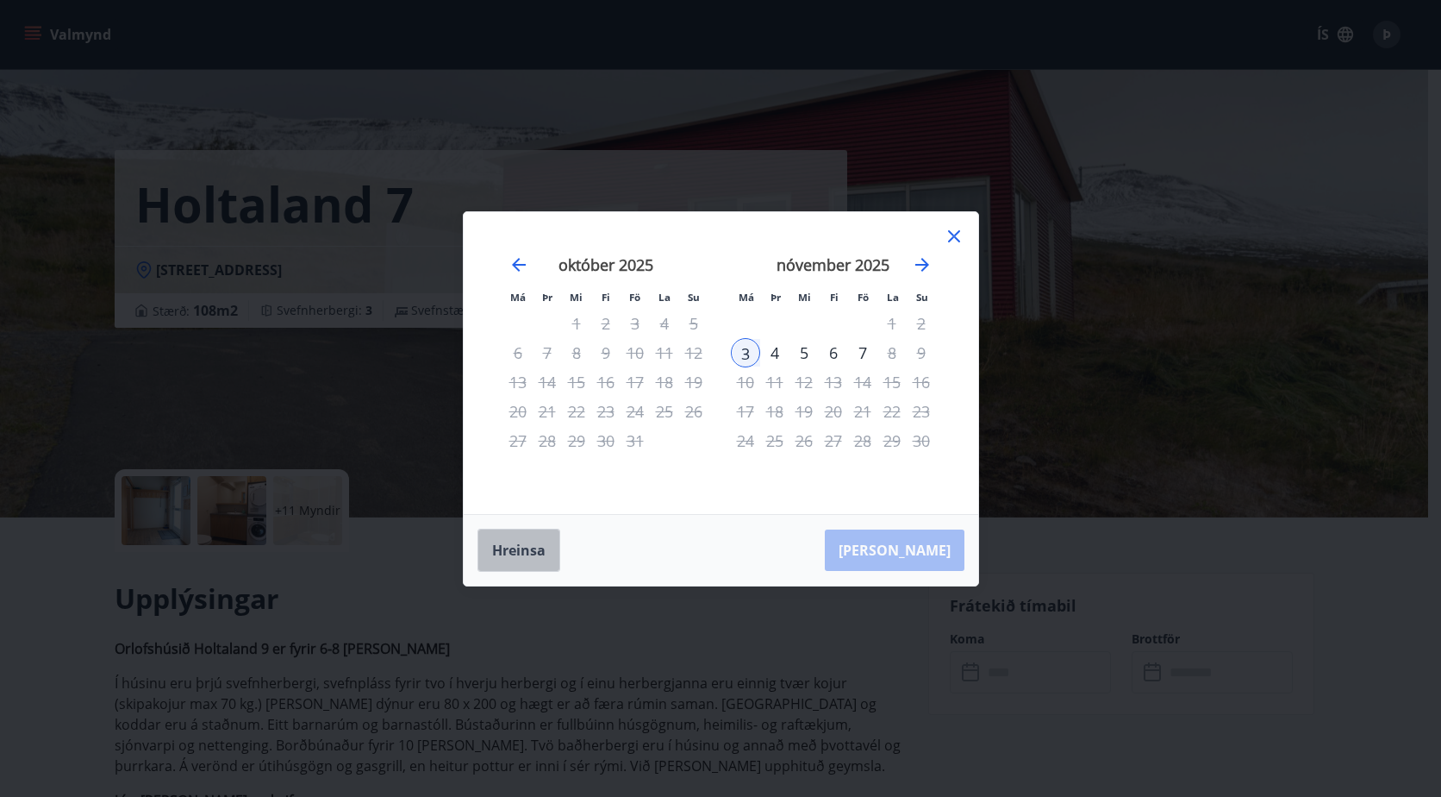
click at [512, 554] on button "Hreinsa" at bounding box center [519, 549] width 83 height 43
click at [773, 357] on div "4" at bounding box center [774, 352] width 29 height 29
click at [512, 556] on button "Hreinsa" at bounding box center [519, 549] width 83 height 43
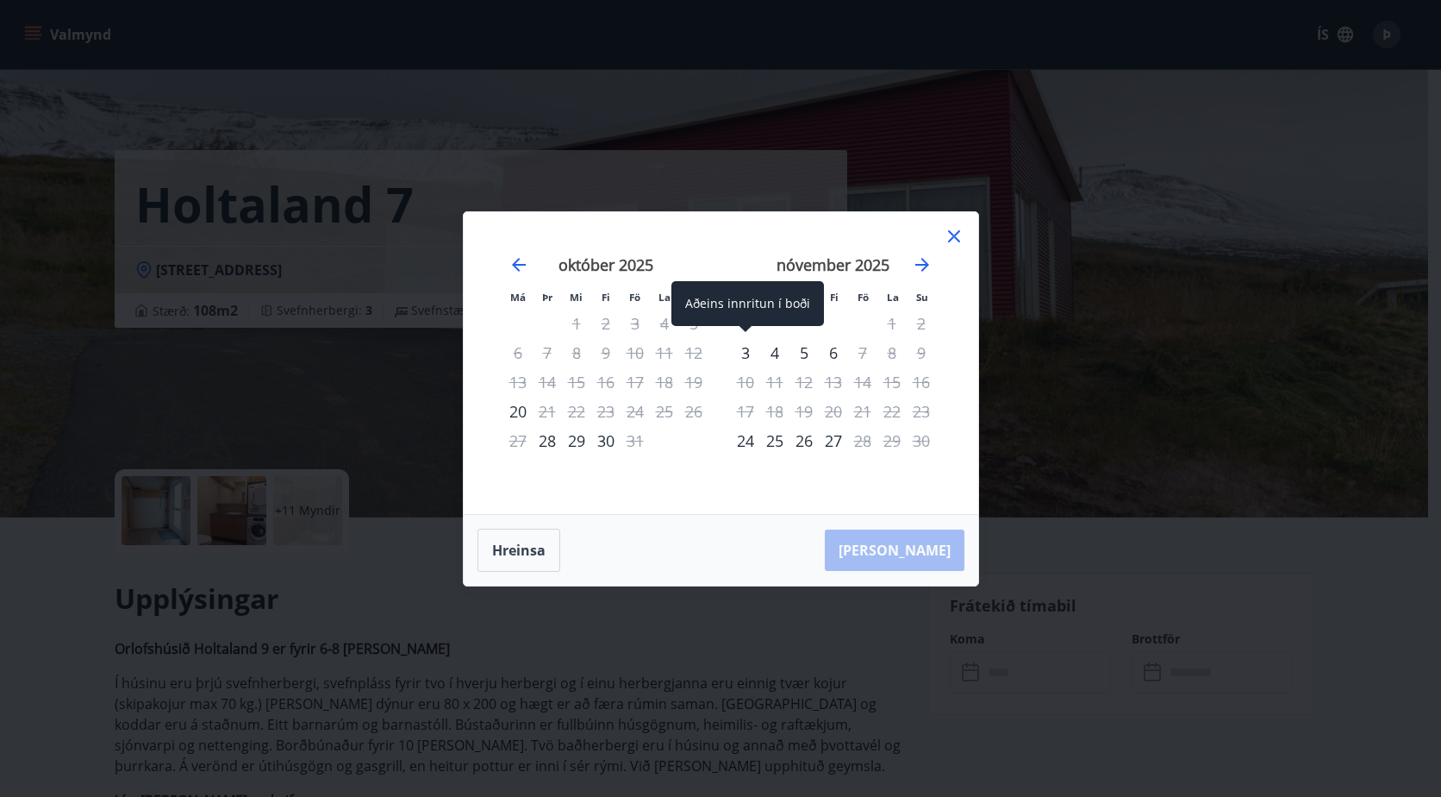
click at [743, 352] on div "3" at bounding box center [745, 352] width 29 height 29
click at [775, 352] on div "4" at bounding box center [774, 352] width 29 height 29
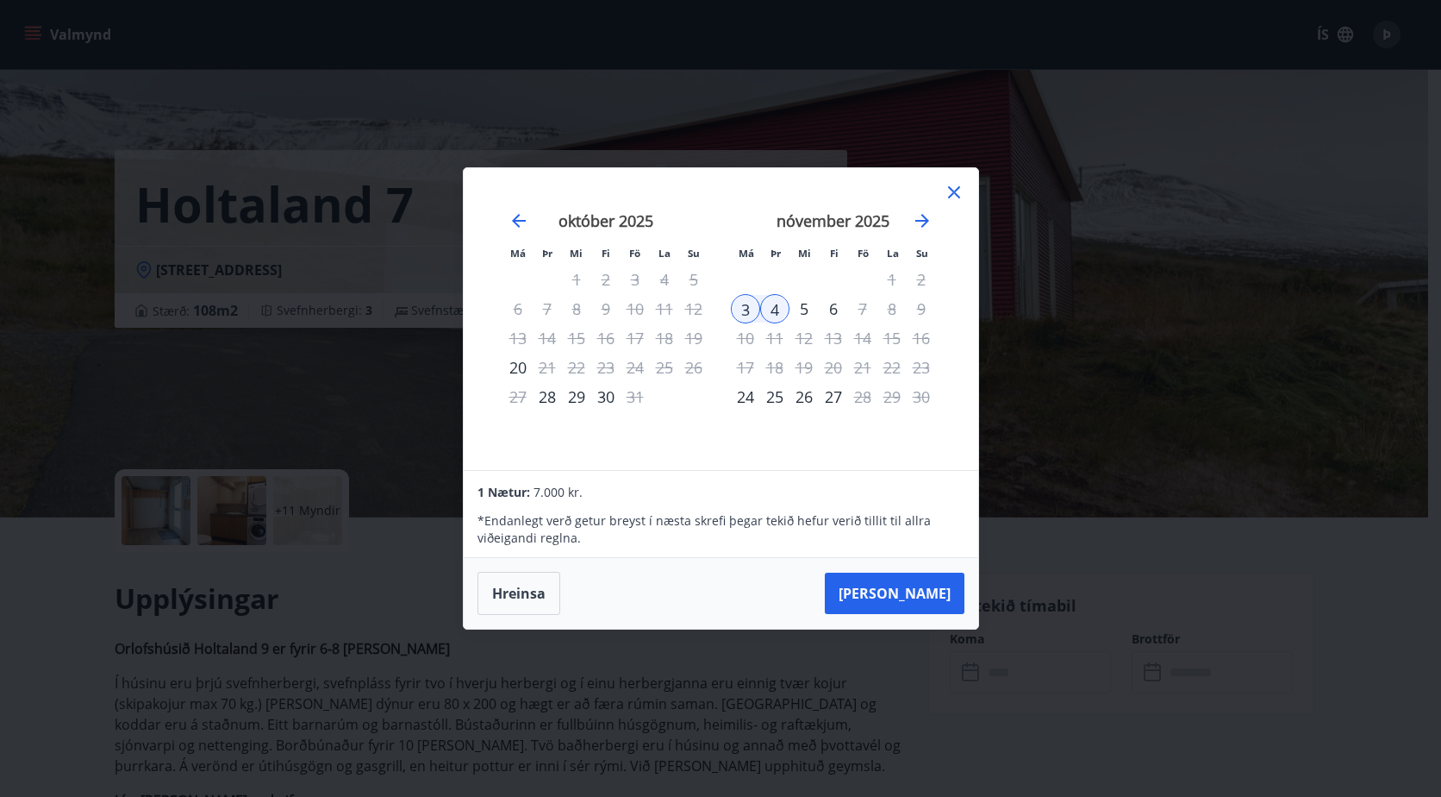
click at [801, 309] on div "5" at bounding box center [804, 308] width 29 height 29
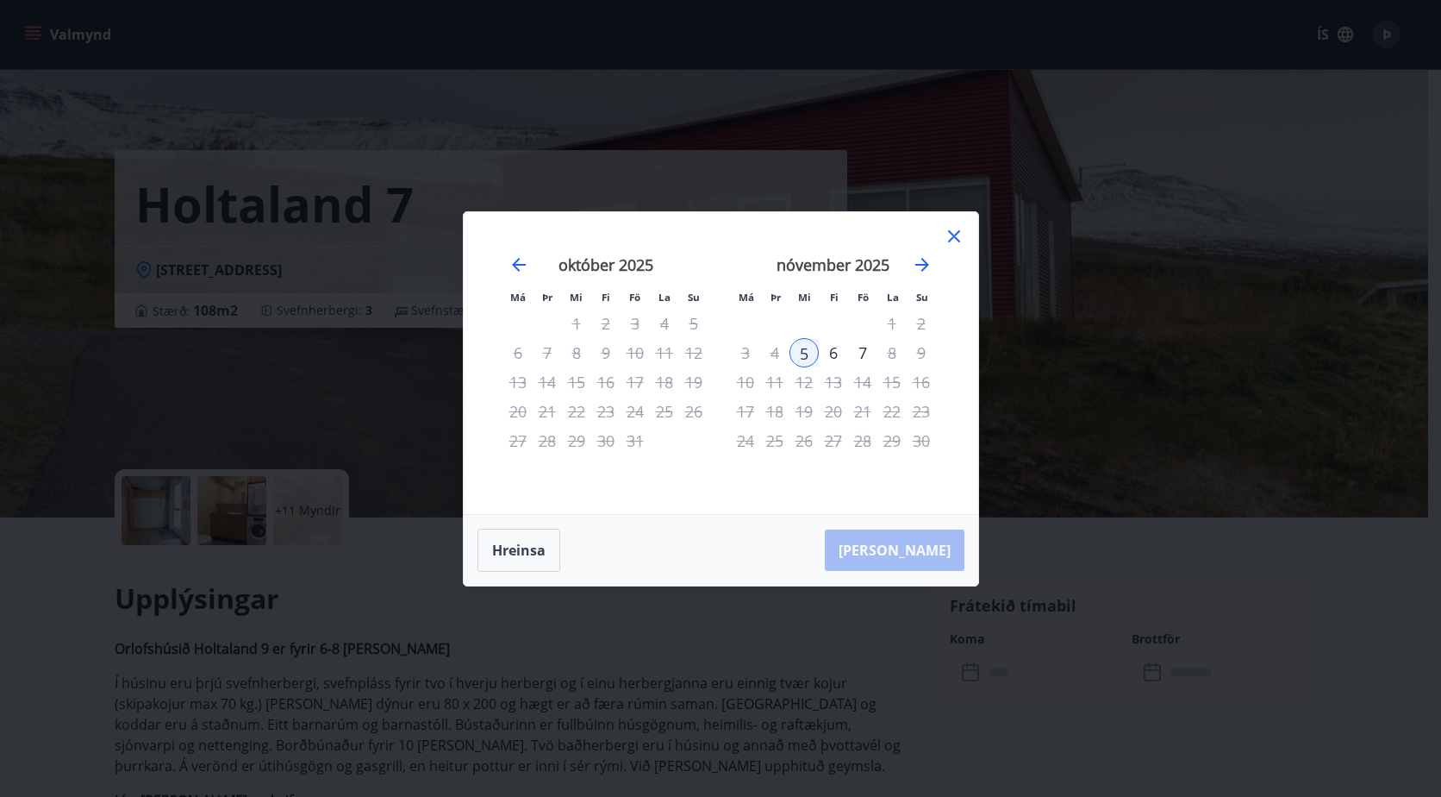
click at [775, 355] on div "4" at bounding box center [774, 352] width 29 height 29
click at [519, 557] on button "Hreinsa" at bounding box center [519, 549] width 83 height 43
click at [745, 353] on div "3" at bounding box center [745, 352] width 29 height 29
click at [775, 354] on div "4" at bounding box center [774, 352] width 29 height 29
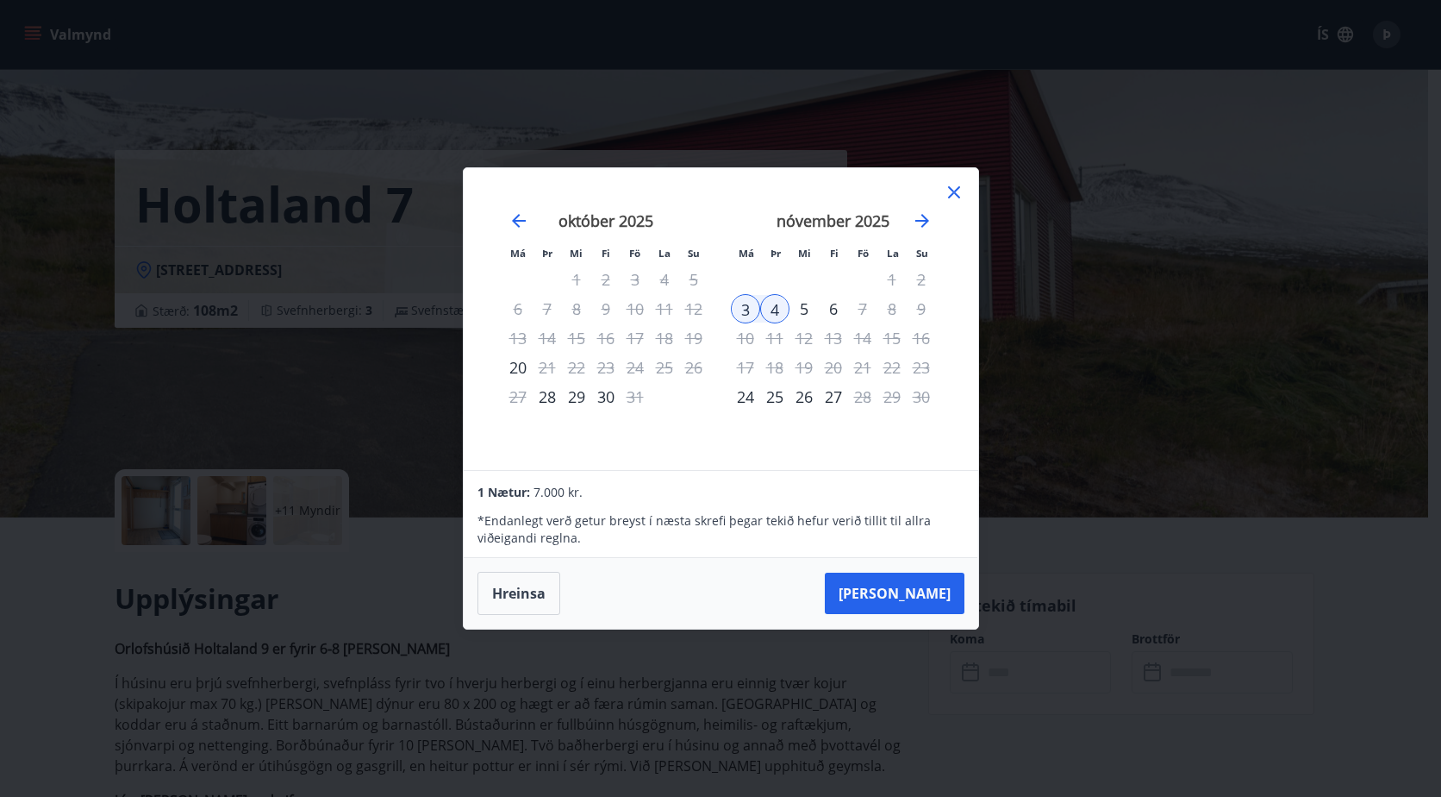
click at [804, 308] on div "5" at bounding box center [804, 308] width 29 height 29
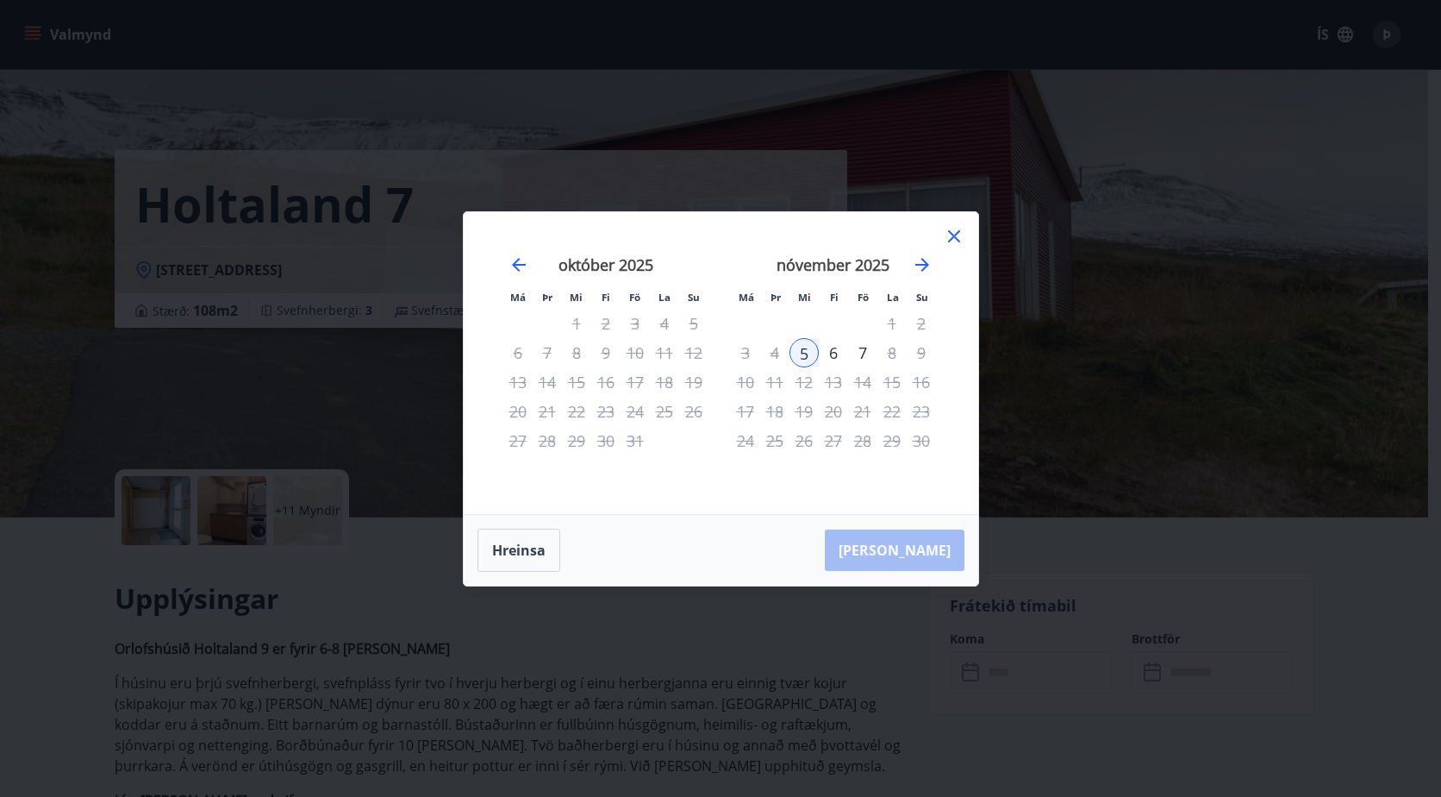
click at [834, 353] on div "6" at bounding box center [833, 352] width 29 height 29
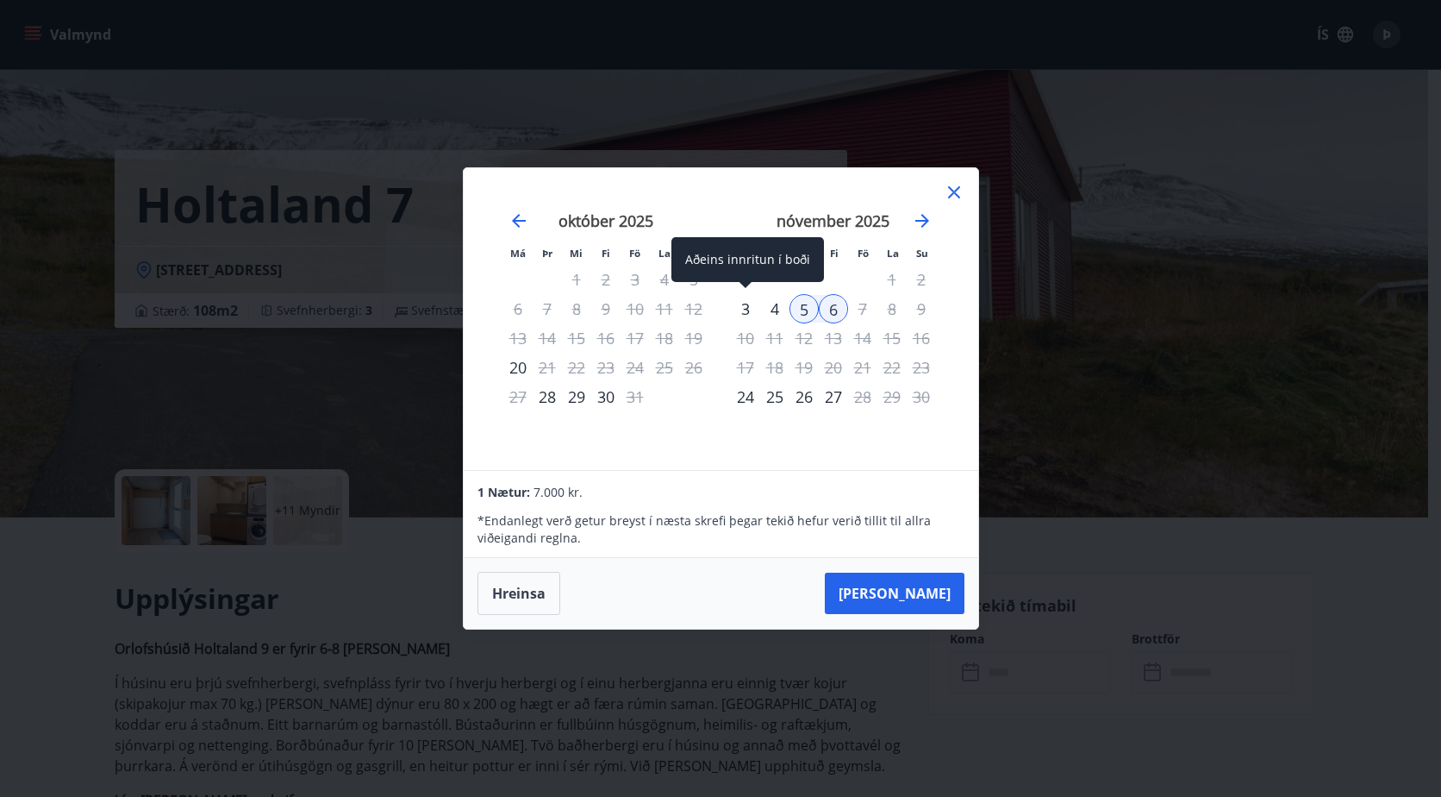
click at [747, 308] on div "3" at bounding box center [745, 308] width 29 height 29
click at [802, 310] on div "5" at bounding box center [804, 308] width 29 height 29
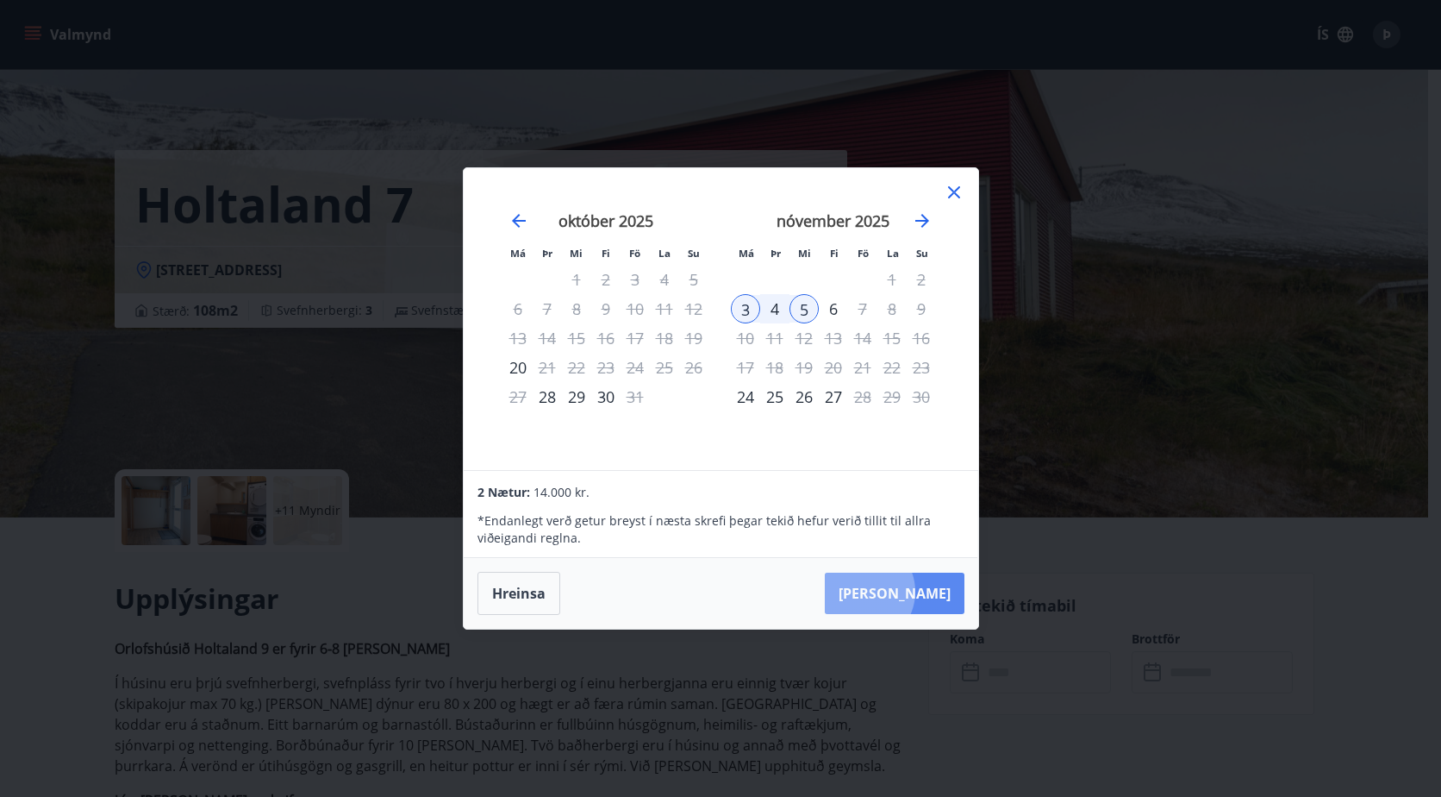
click at [916, 591] on button "[PERSON_NAME]" at bounding box center [895, 592] width 140 height 41
click at [917, 594] on button "[PERSON_NAME]" at bounding box center [895, 592] width 140 height 41
click at [920, 591] on button "[PERSON_NAME]" at bounding box center [895, 592] width 140 height 41
click at [956, 192] on icon at bounding box center [954, 192] width 21 height 21
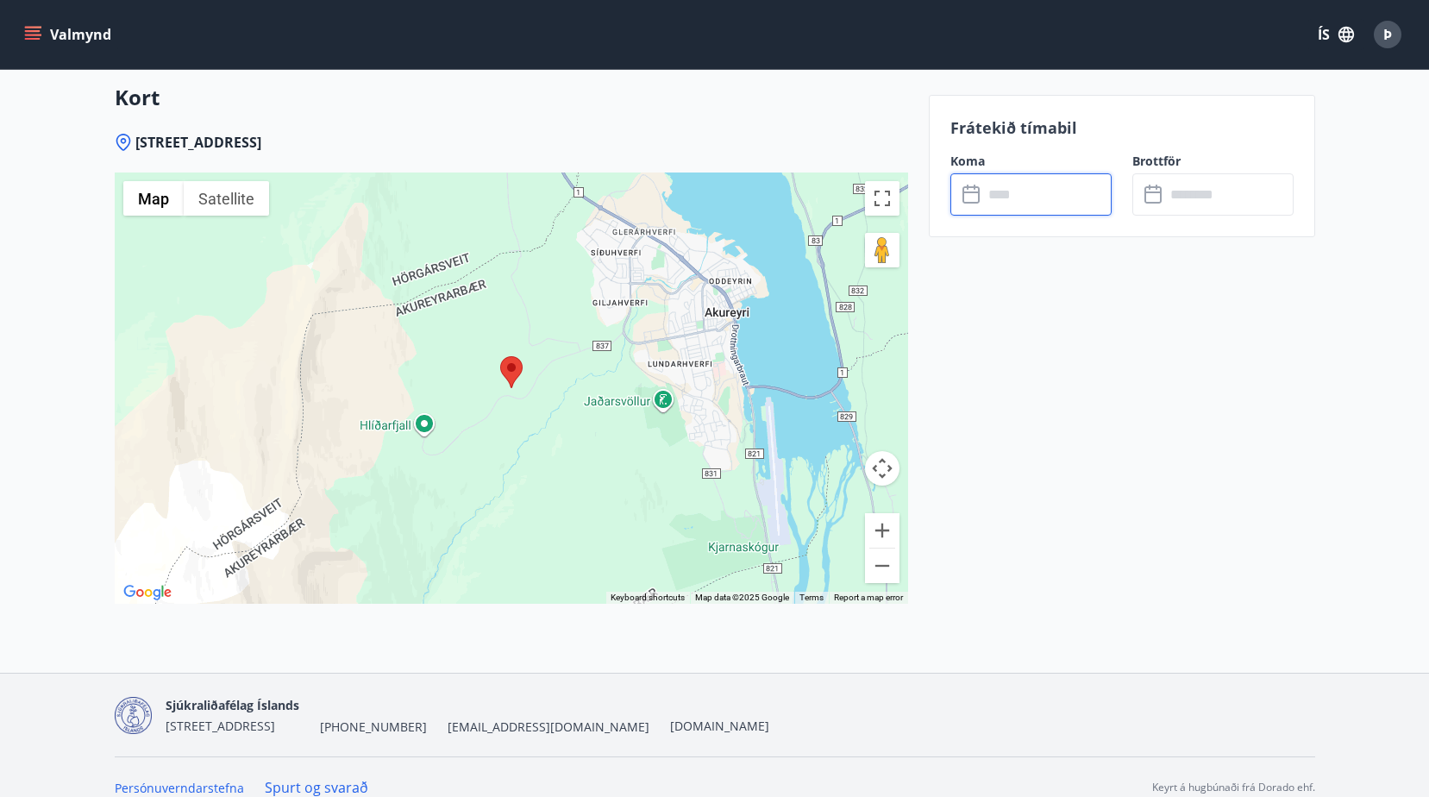
scroll to position [2835, 0]
